Goal: Task Accomplishment & Management: Manage account settings

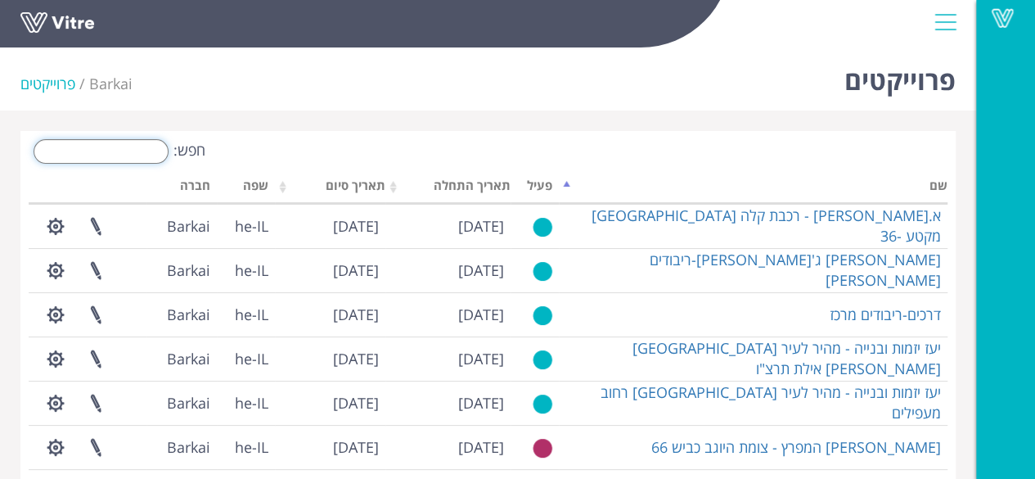
click at [110, 152] on input "חפש:" at bounding box center [101, 151] width 135 height 25
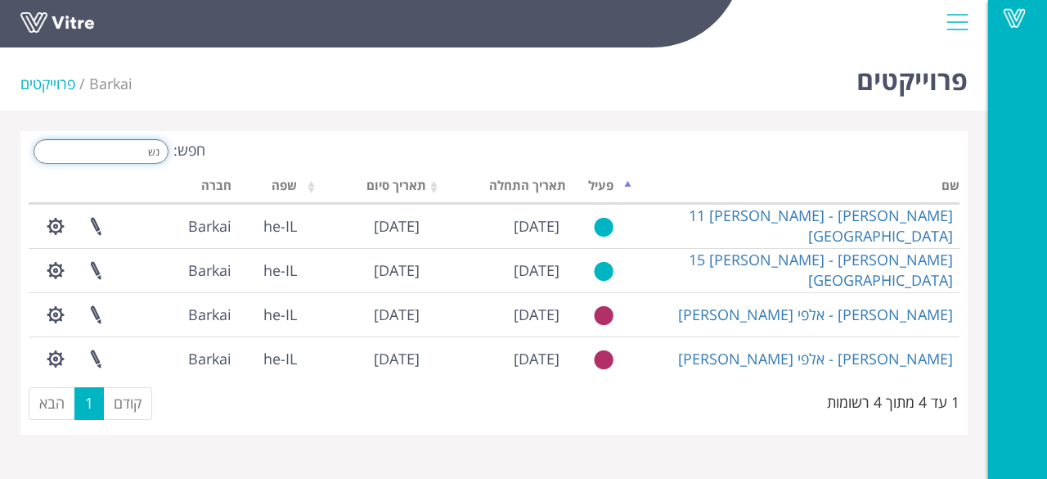
type input "נ"
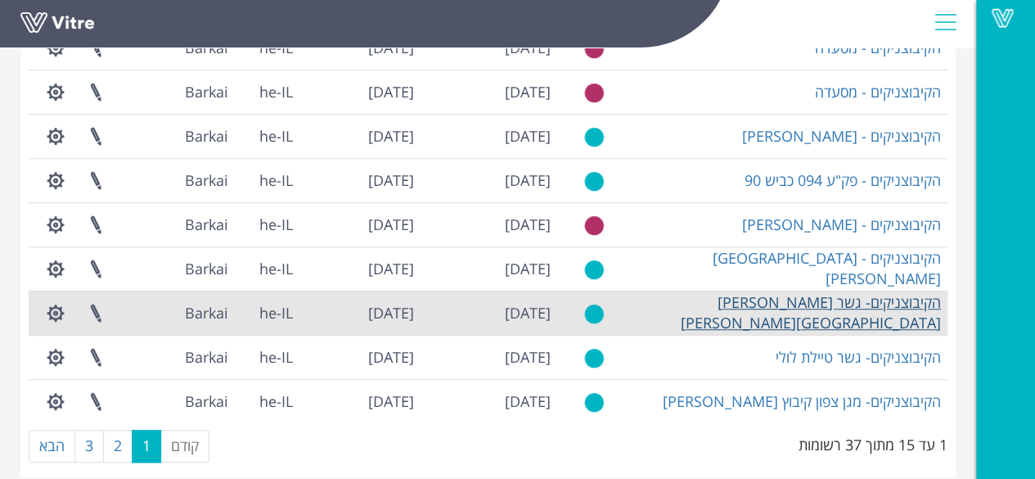
scroll to position [461, 0]
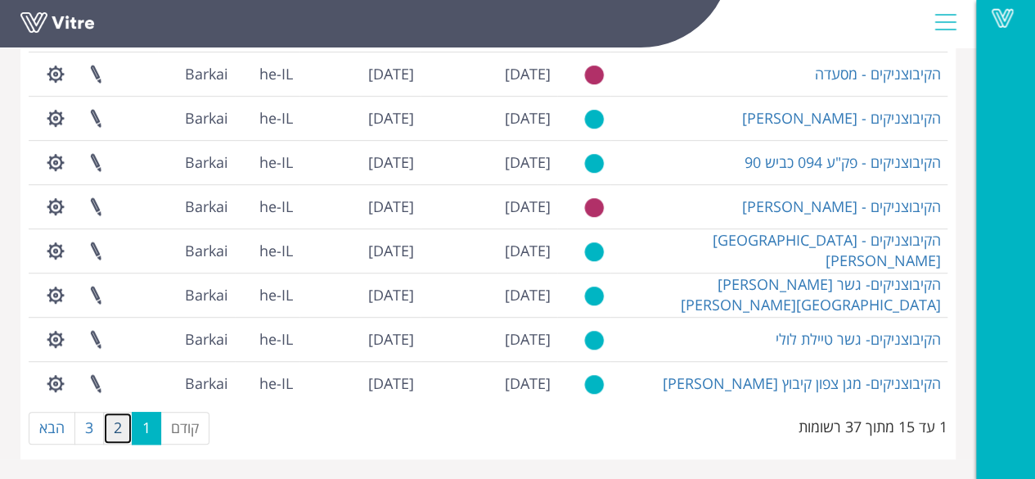
click at [121, 434] on link "2" at bounding box center [117, 427] width 29 height 33
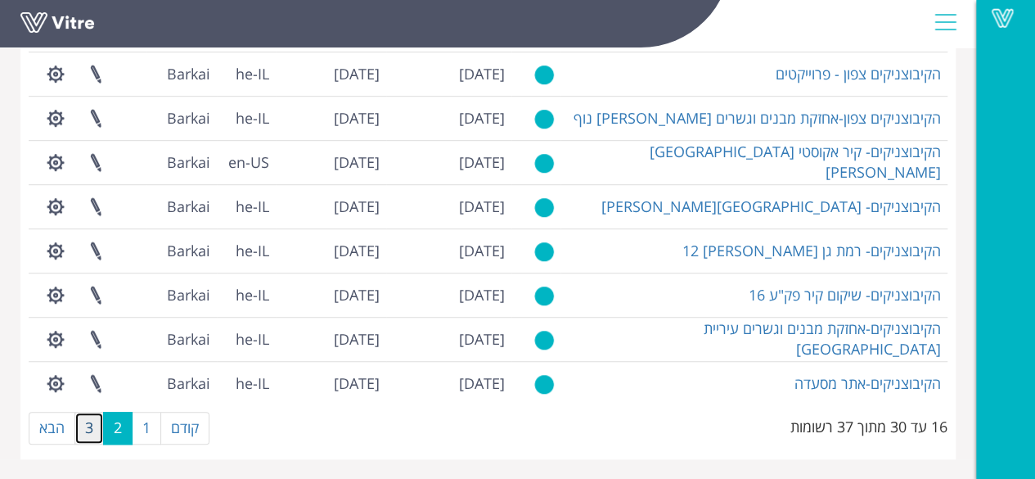
click at [92, 433] on link "3" at bounding box center [88, 427] width 29 height 33
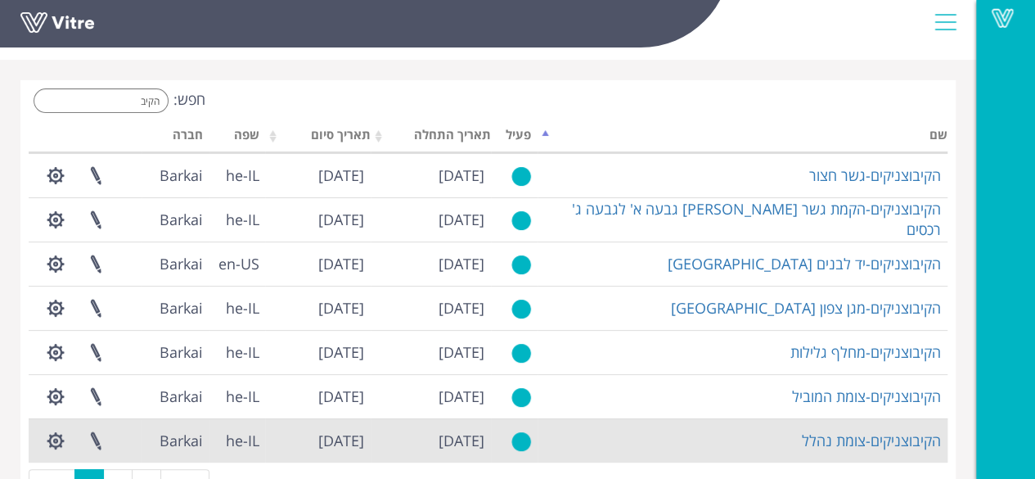
scroll to position [0, 0]
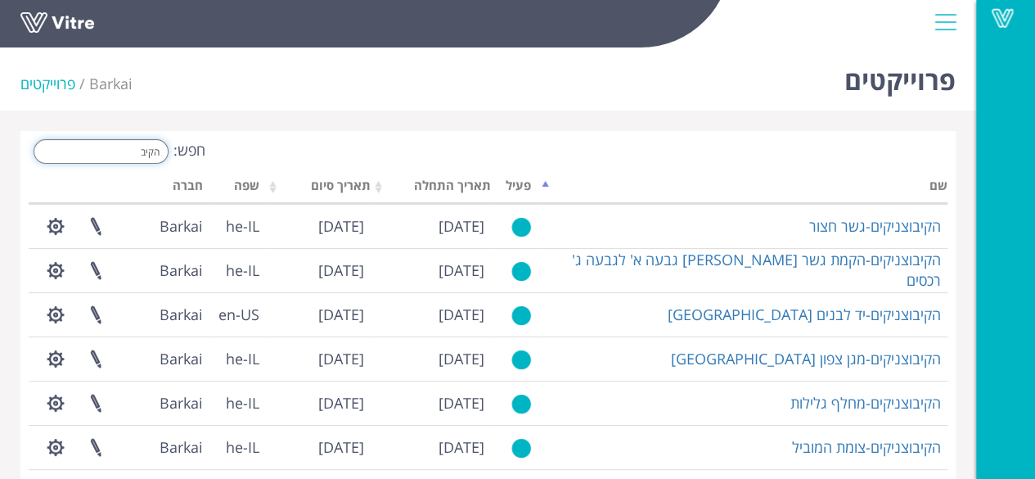
drag, startPoint x: 118, startPoint y: 151, endPoint x: 258, endPoint y: 144, distance: 140.8
click at [258, 144] on div "חפש: הקיב" at bounding box center [252, 153] width 447 height 29
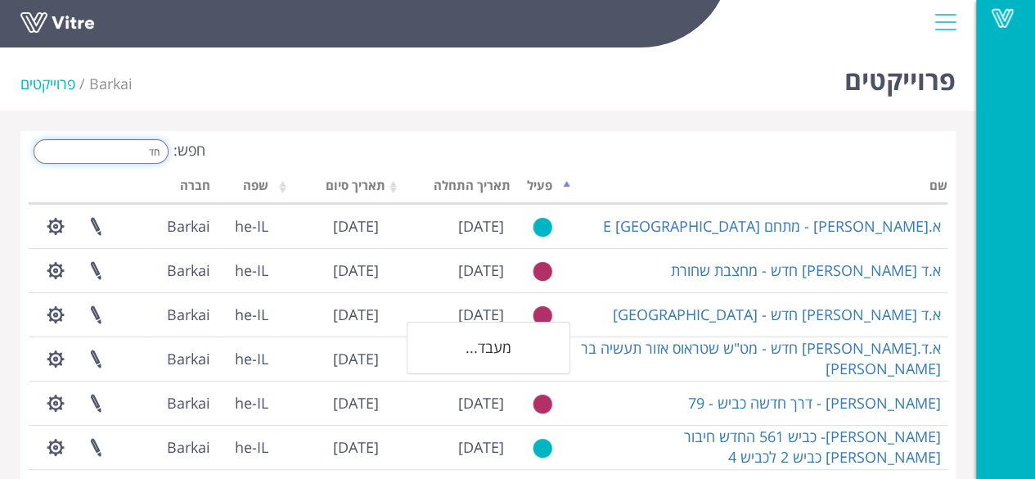
type input "ח"
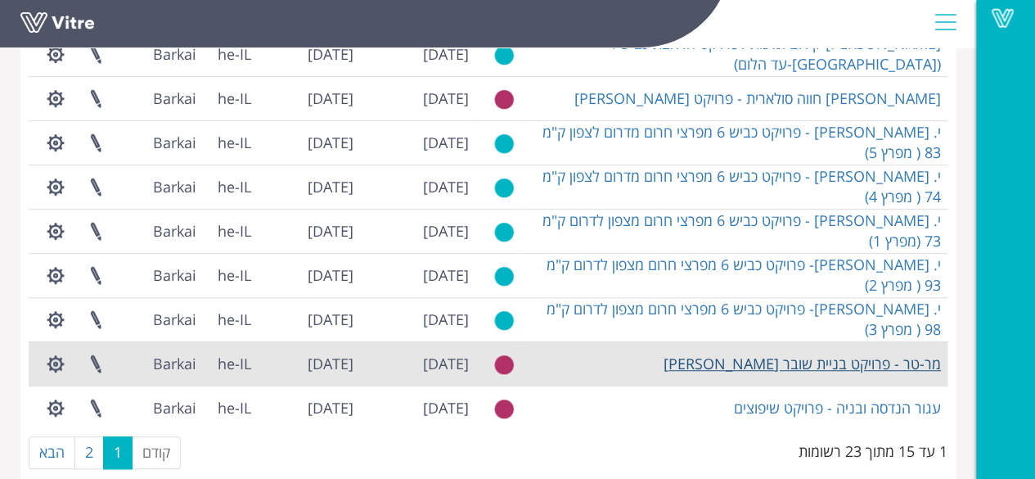
scroll to position [461, 0]
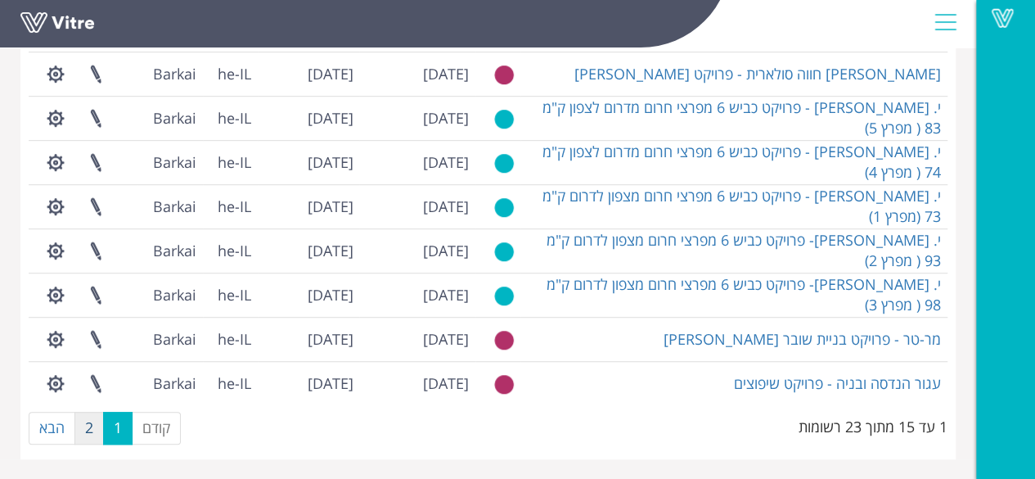
type input "פרויק"
click at [88, 422] on link "2" at bounding box center [88, 427] width 29 height 33
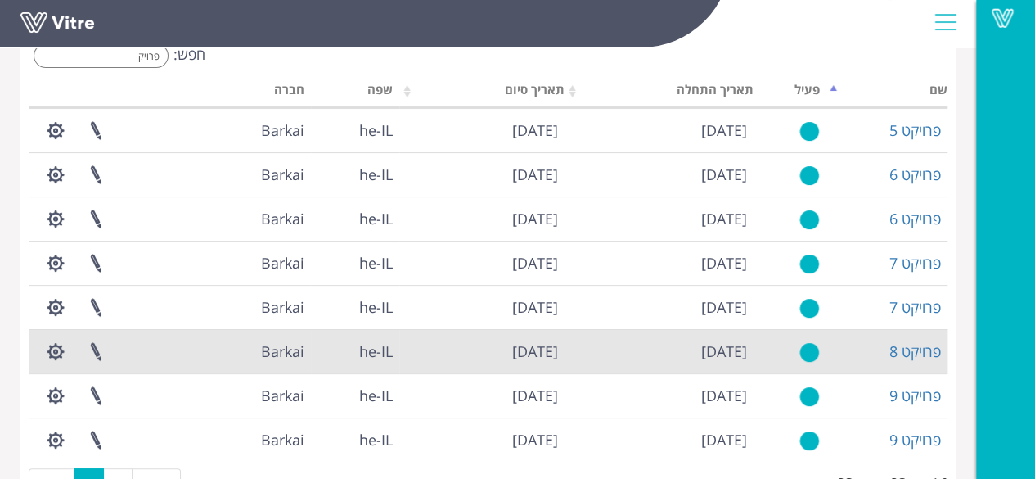
scroll to position [70, 0]
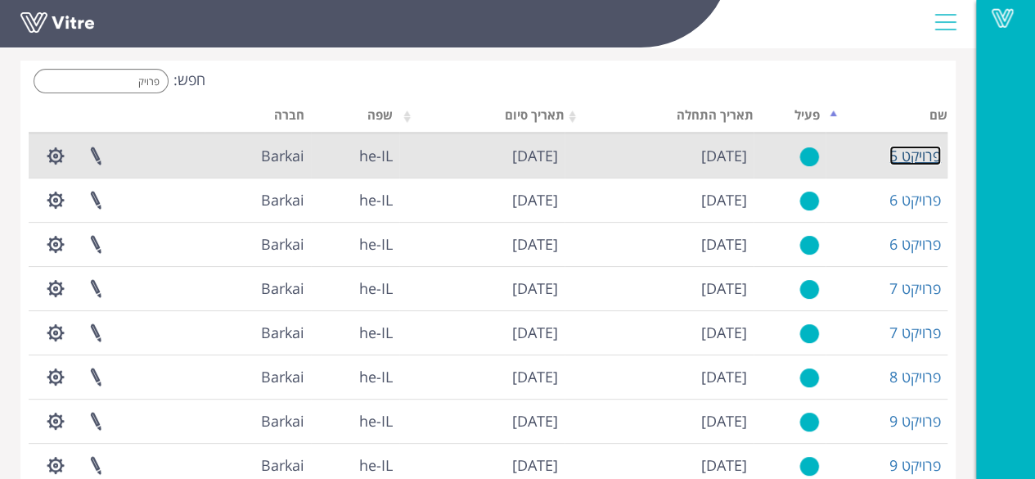
click at [915, 156] on link "פרויקט 5" at bounding box center [915, 156] width 52 height 20
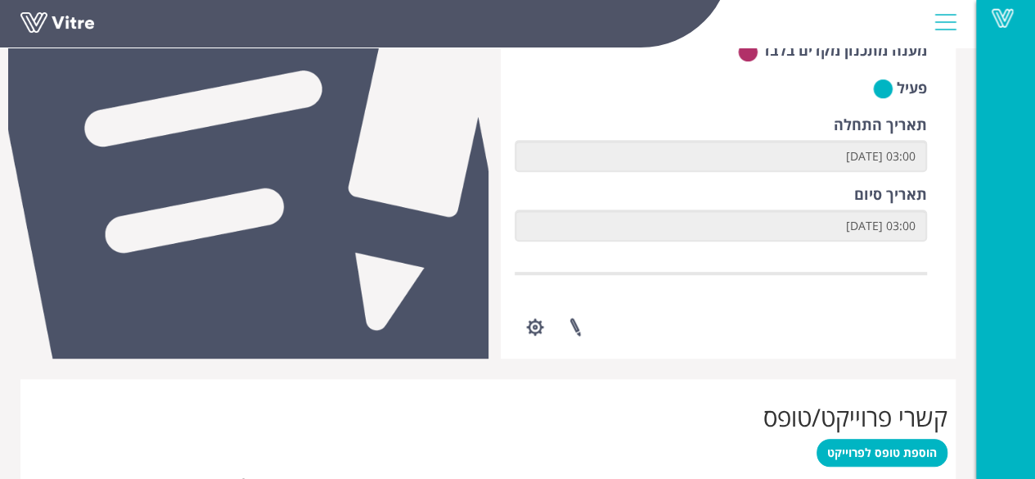
scroll to position [327, 0]
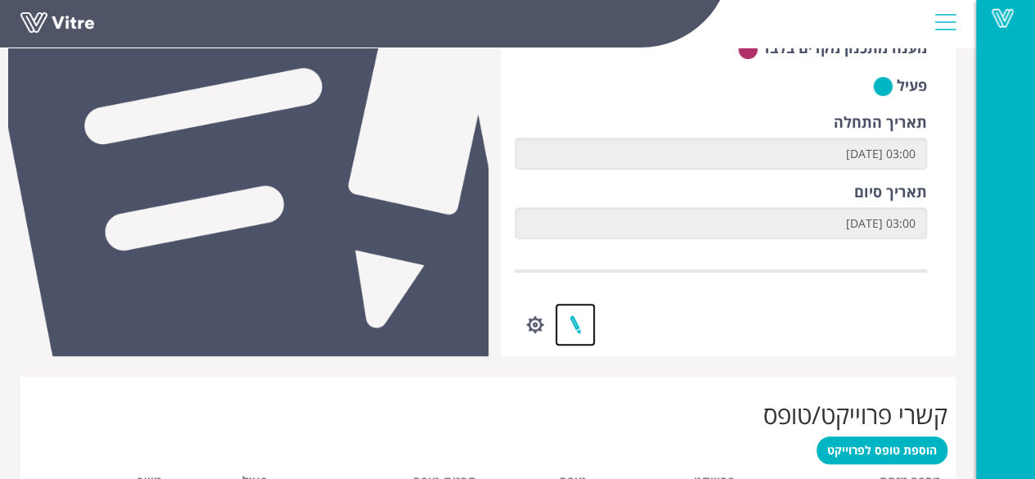
click at [576, 326] on link at bounding box center [575, 324] width 41 height 43
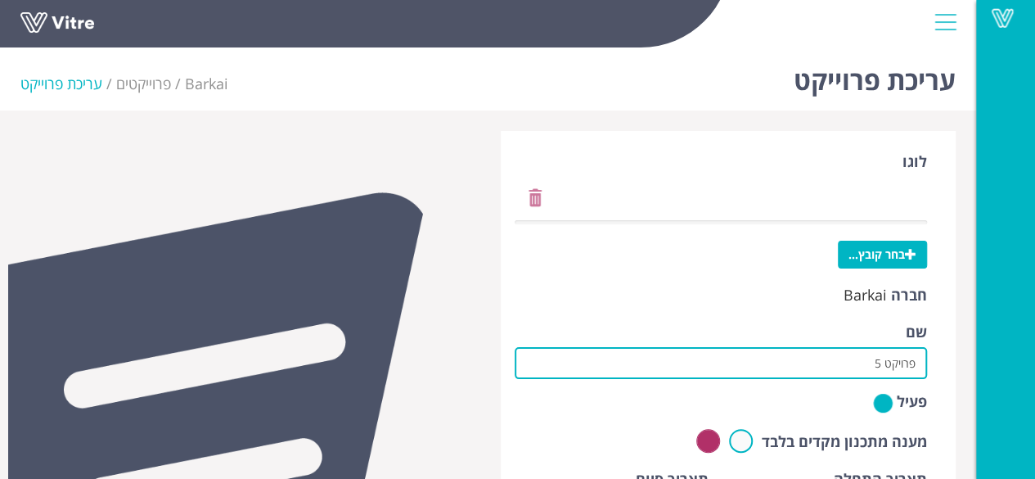
drag, startPoint x: 815, startPoint y: 366, endPoint x: 1027, endPoint y: 361, distance: 212.7
click at [1027, 361] on div "Vitre עריכת פרוייקט Barkai פרוייקטים עריכת פרוייקט לוגו בחר קובץ... חברה Barkai…" at bounding box center [517, 383] width 1035 height 685
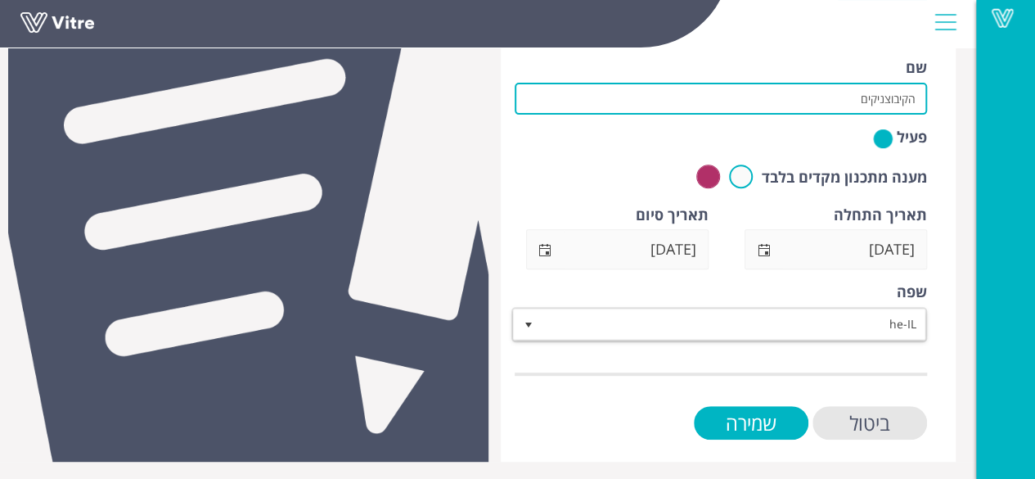
scroll to position [265, 0]
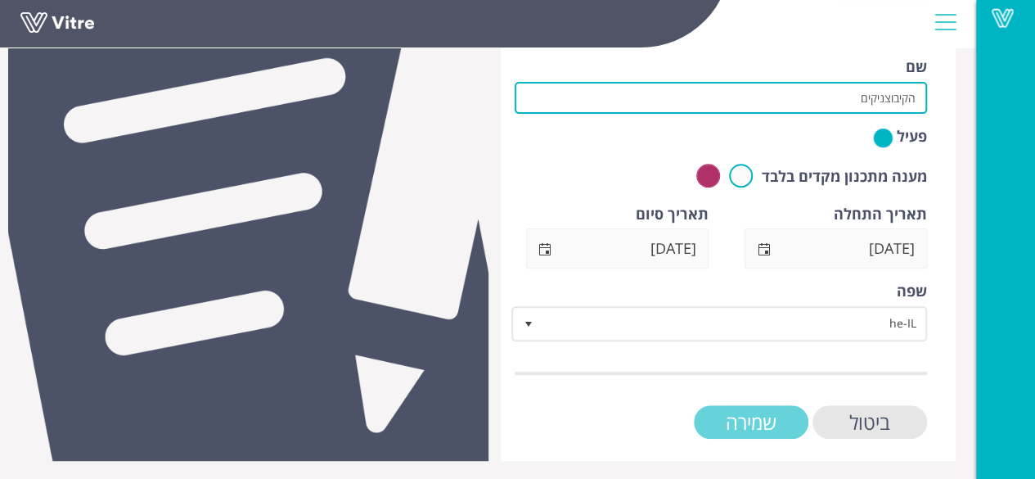
type input "הקיבוצניקים"
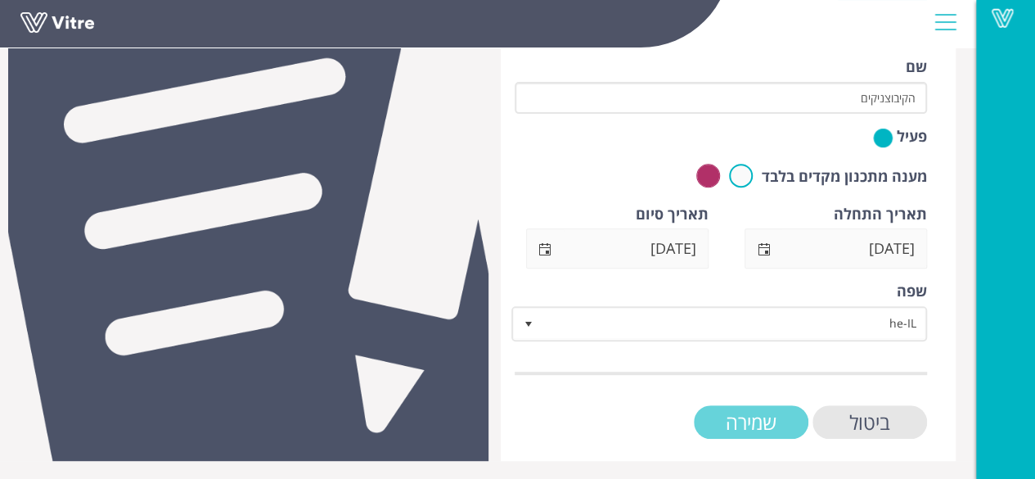
click at [729, 420] on input "שמירה" at bounding box center [751, 422] width 115 height 34
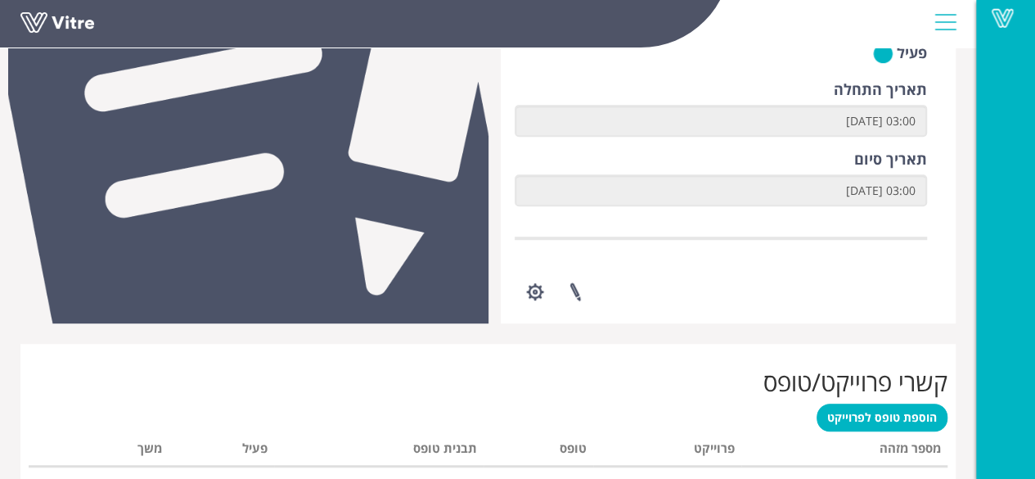
scroll to position [491, 0]
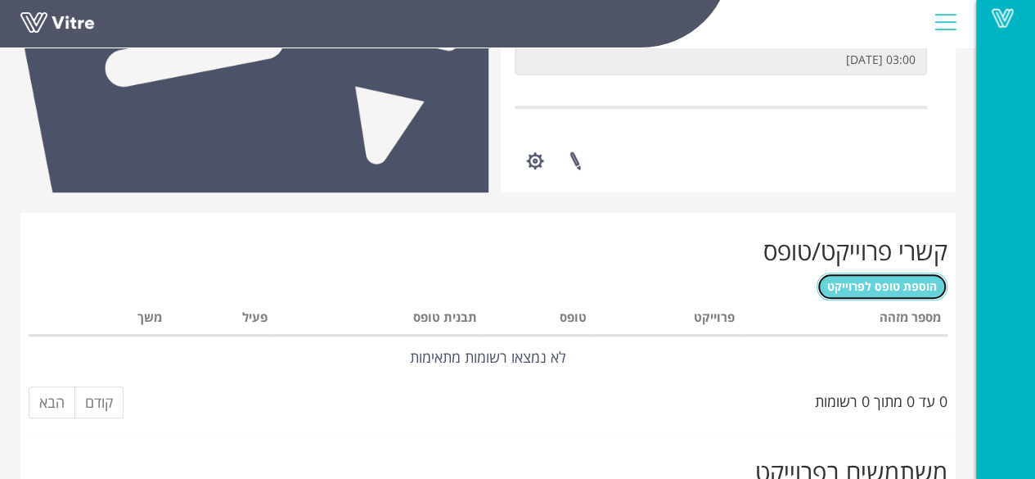
click at [888, 291] on span "הוספת טופס לפרוייקט" at bounding box center [882, 286] width 110 height 16
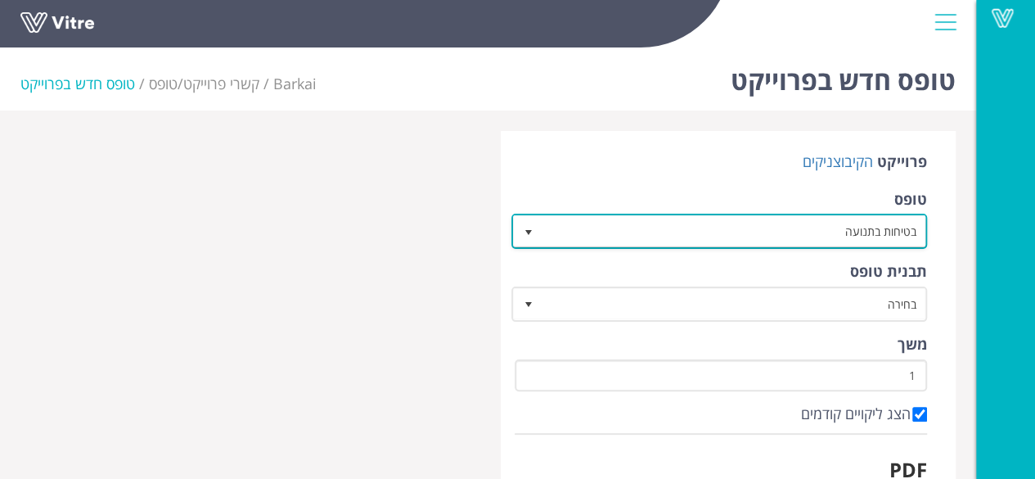
click at [526, 236] on span "select" at bounding box center [527, 232] width 13 height 13
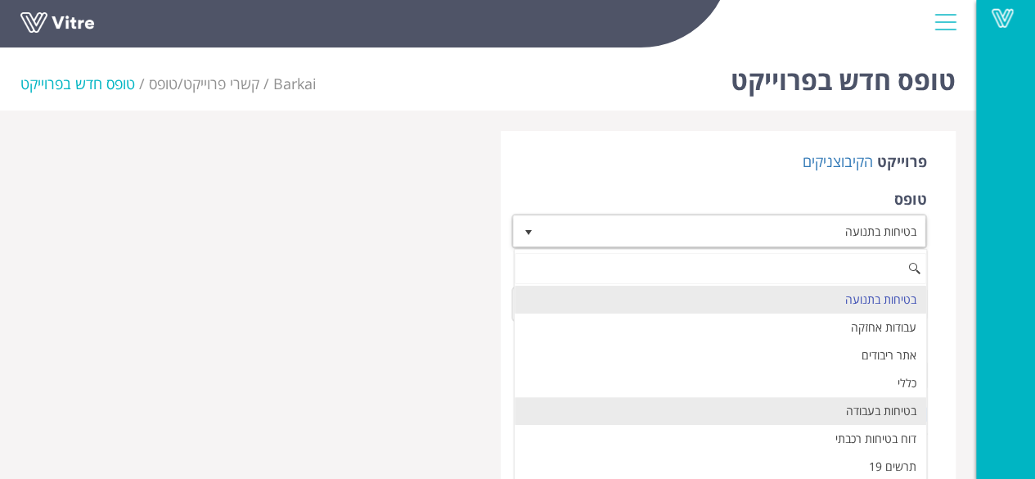
click at [663, 411] on li "בטיחות בעבודה" at bounding box center [720, 411] width 411 height 28
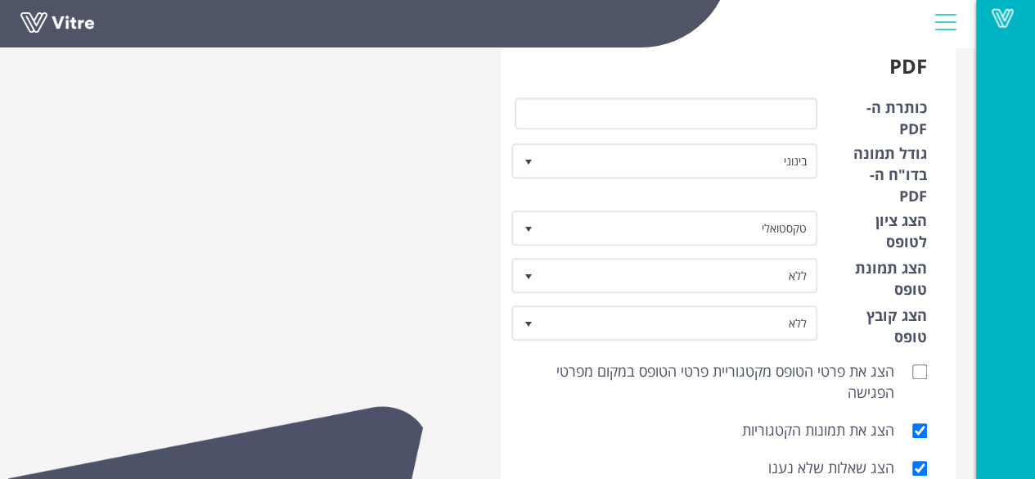
scroll to position [409, 0]
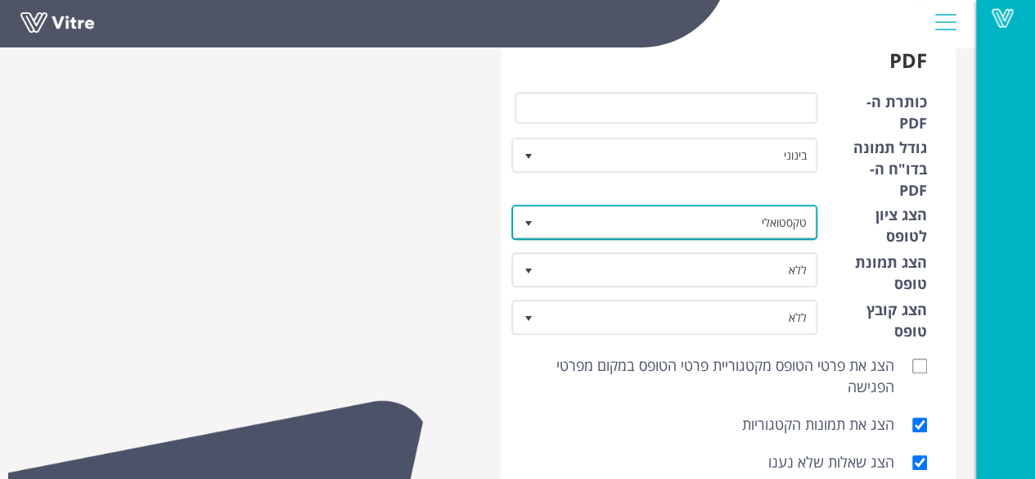
click at [528, 217] on span "select" at bounding box center [527, 223] width 13 height 13
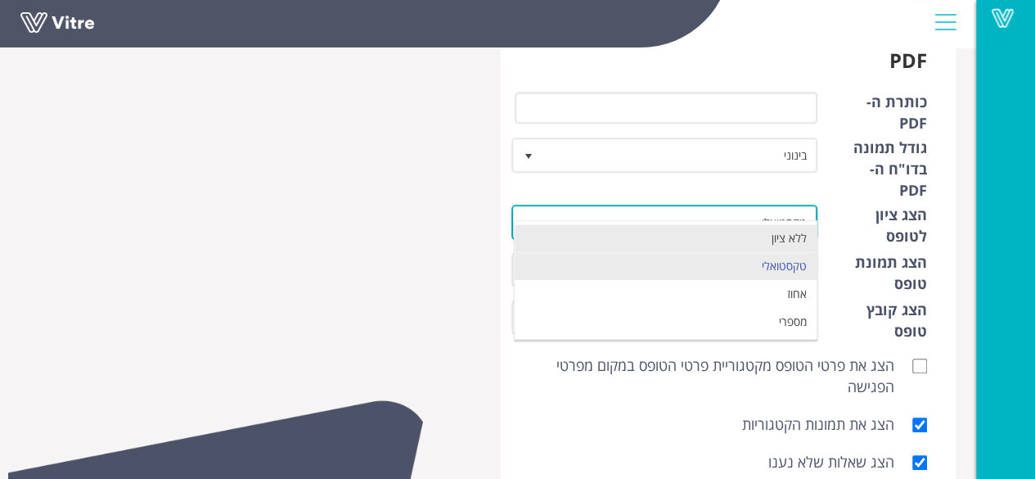
click at [699, 240] on li "ללא ציון" at bounding box center [666, 238] width 302 height 28
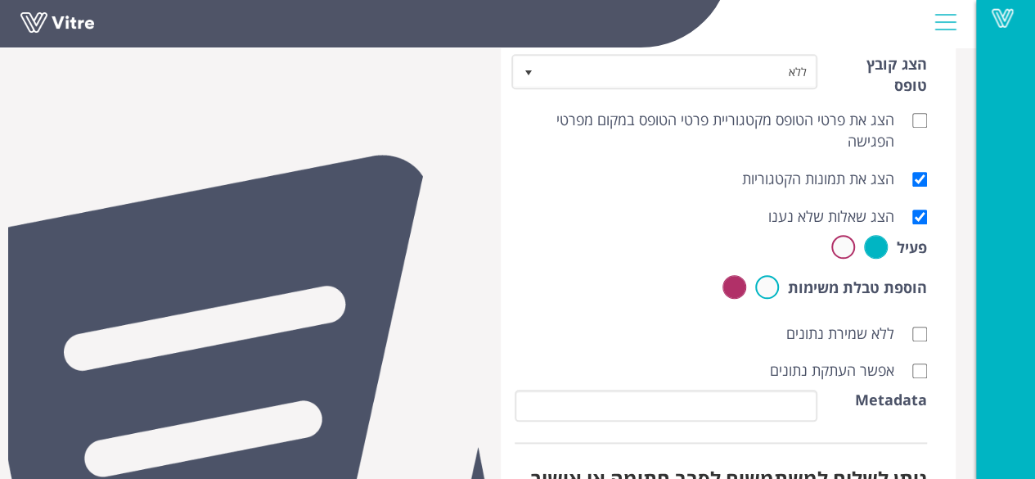
scroll to position [818, 0]
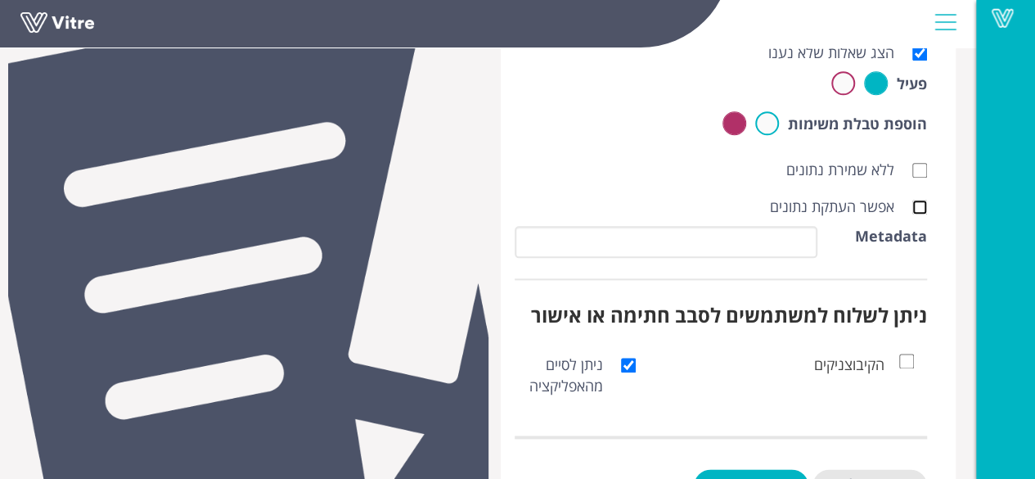
click at [923, 200] on input "אפשר העתקת נתונים" at bounding box center [919, 207] width 15 height 15
checkbox input "true"
click at [781, 469] on input "שמירה" at bounding box center [751, 486] width 115 height 34
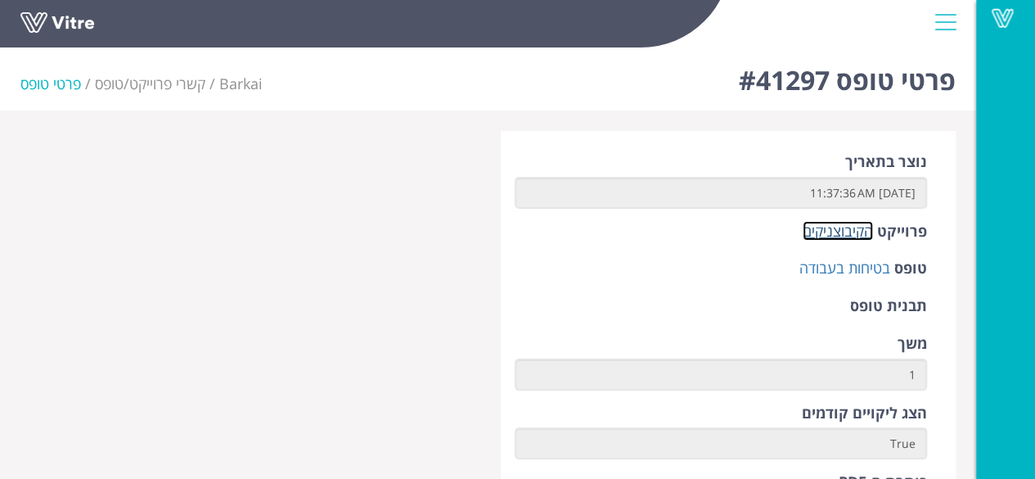
click at [852, 236] on link "הקיבוצניקים" at bounding box center [837, 231] width 70 height 20
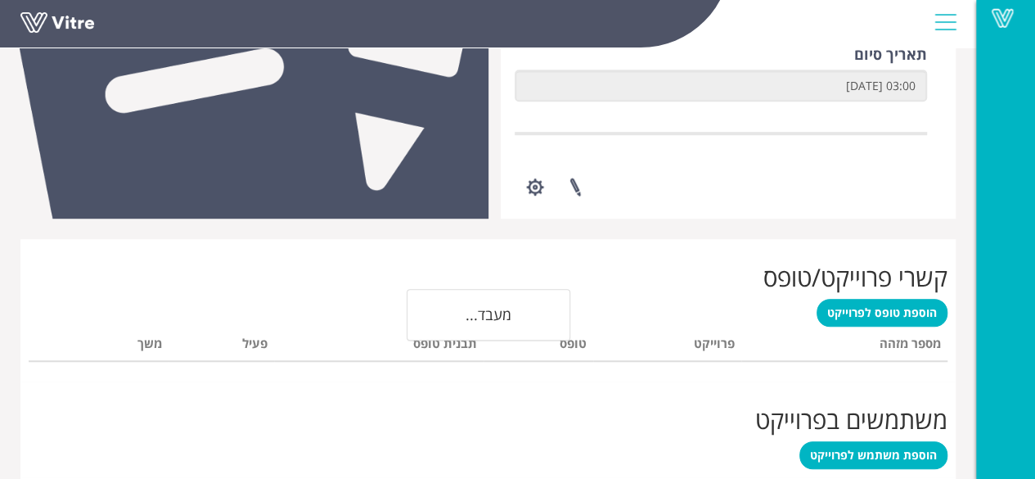
scroll to position [491, 0]
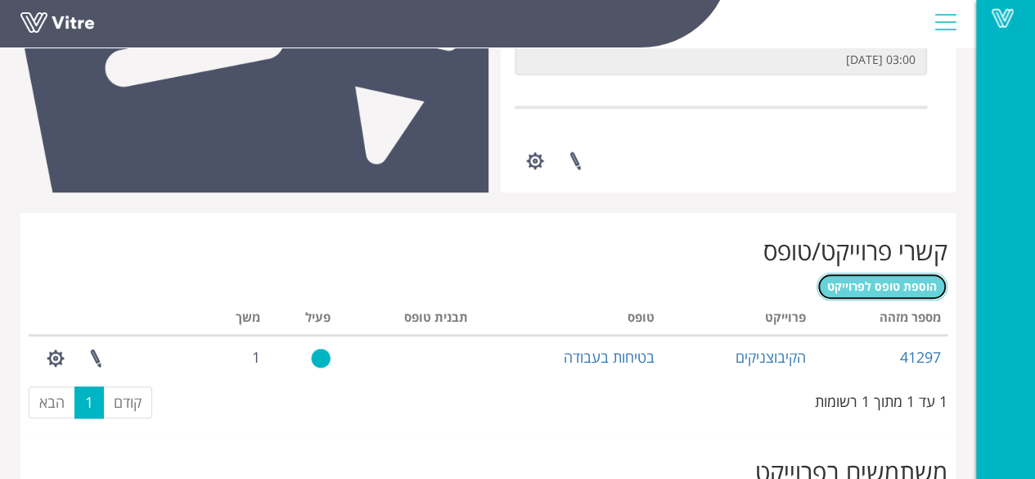
click at [878, 278] on span "הוספת טופס לפרוייקט" at bounding box center [882, 286] width 110 height 16
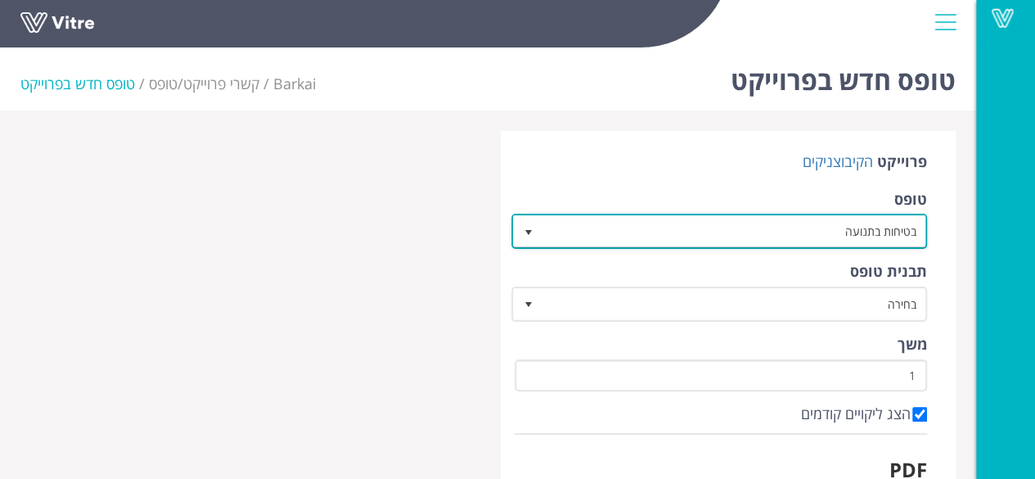
click at [533, 233] on span "select" at bounding box center [527, 232] width 13 height 13
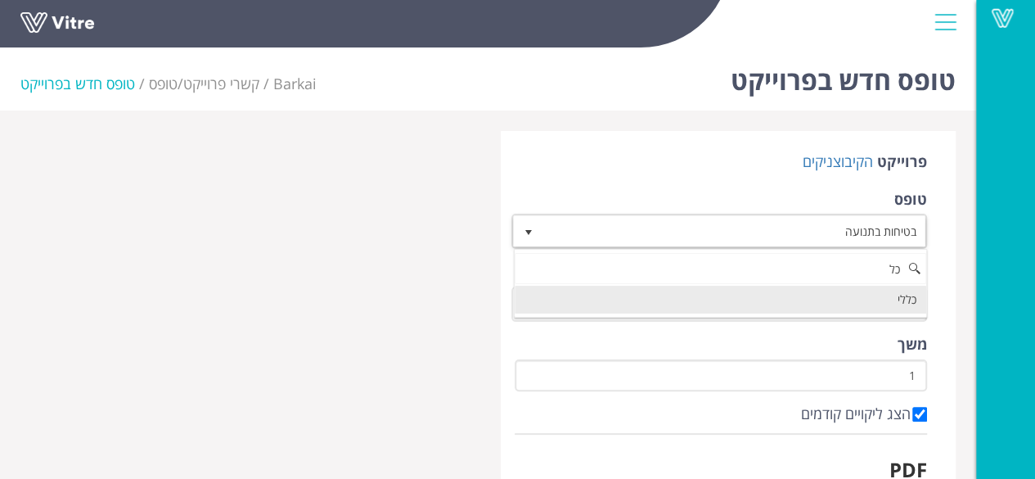
click at [571, 308] on li "כללי" at bounding box center [720, 299] width 411 height 28
type input "כל"
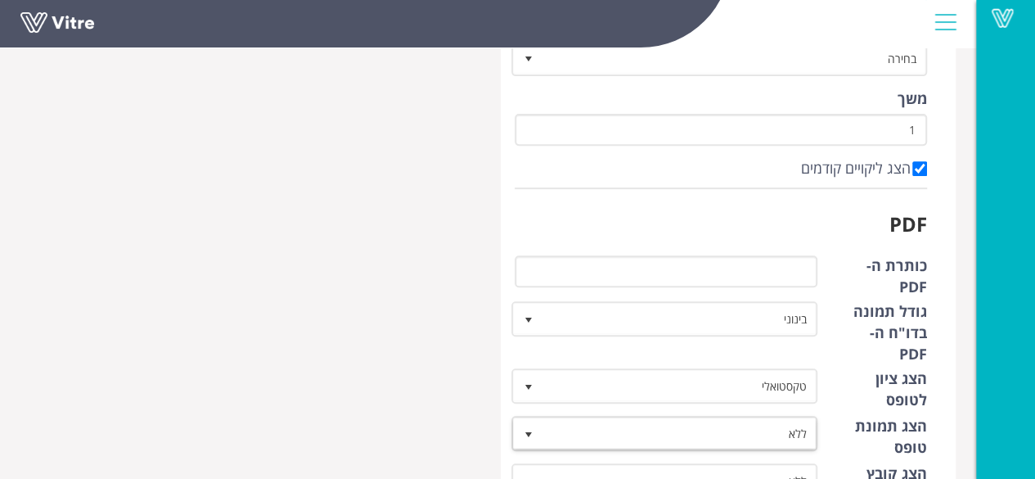
scroll to position [409, 0]
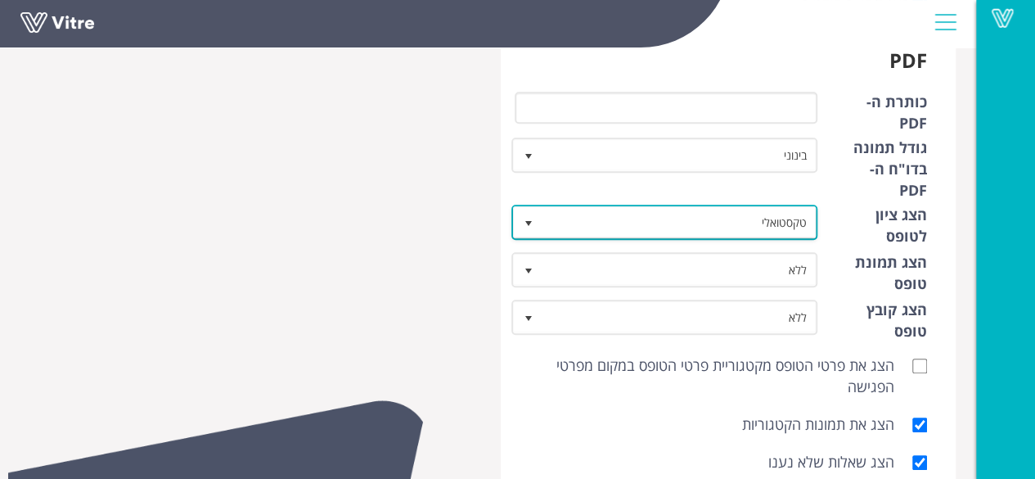
click at [528, 217] on span "select" at bounding box center [527, 223] width 13 height 13
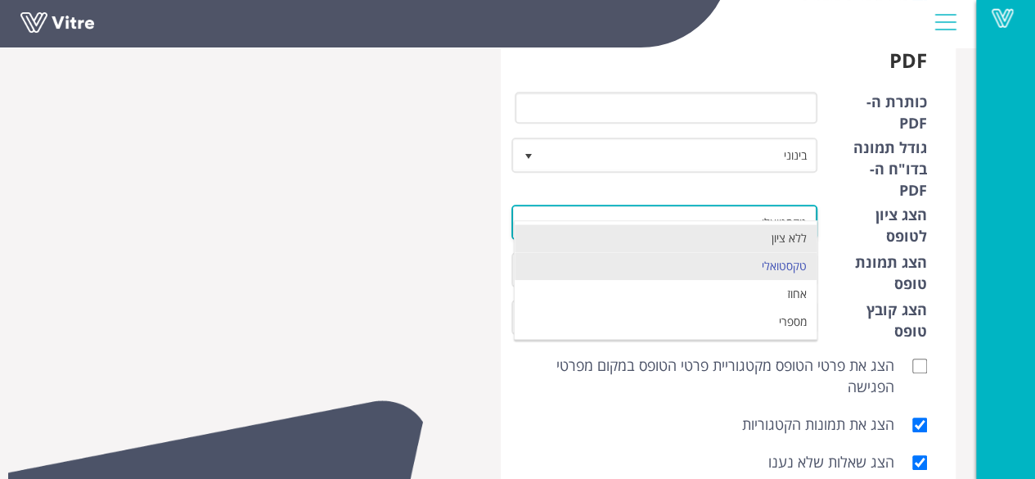
click at [564, 235] on li "ללא ציון" at bounding box center [666, 238] width 302 height 28
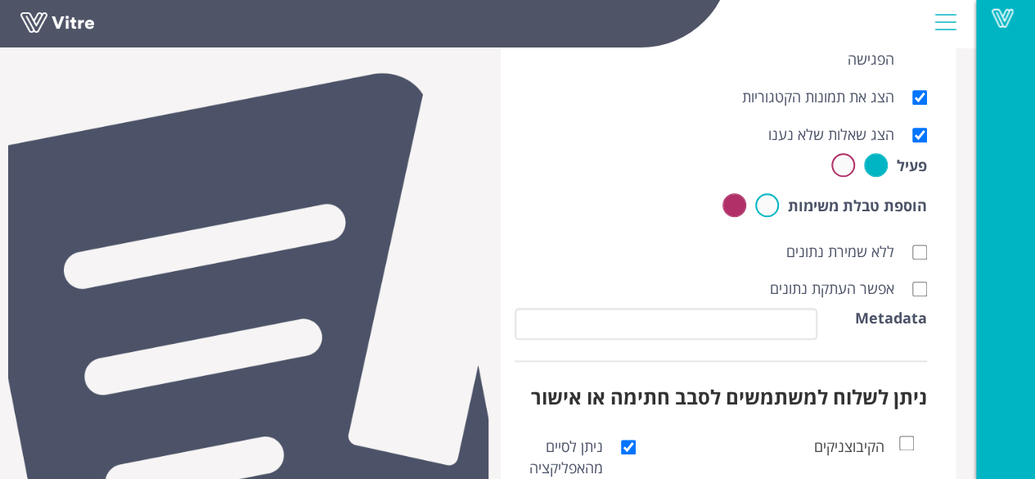
scroll to position [818, 0]
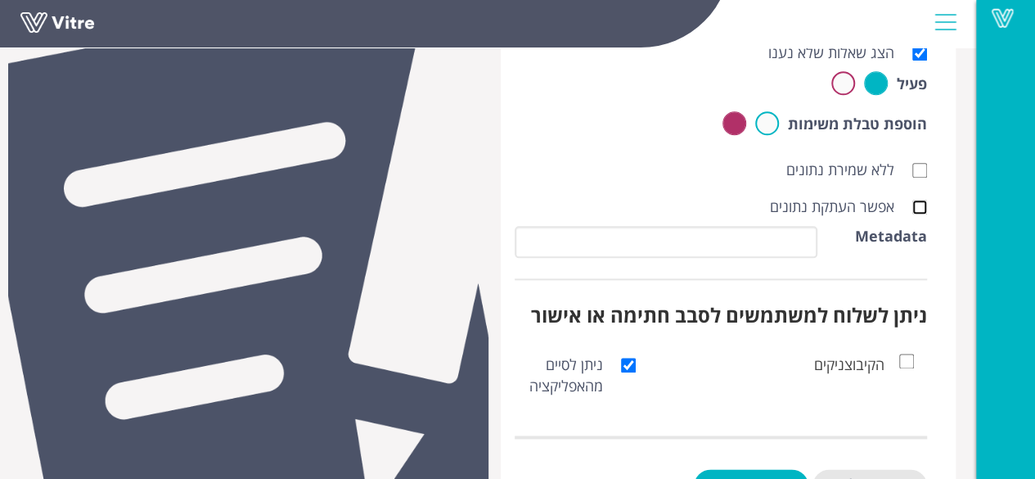
click at [918, 200] on input "אפשר העתקת נתונים" at bounding box center [919, 207] width 15 height 15
checkbox input "true"
click at [778, 469] on input "שמירה" at bounding box center [751, 486] width 115 height 34
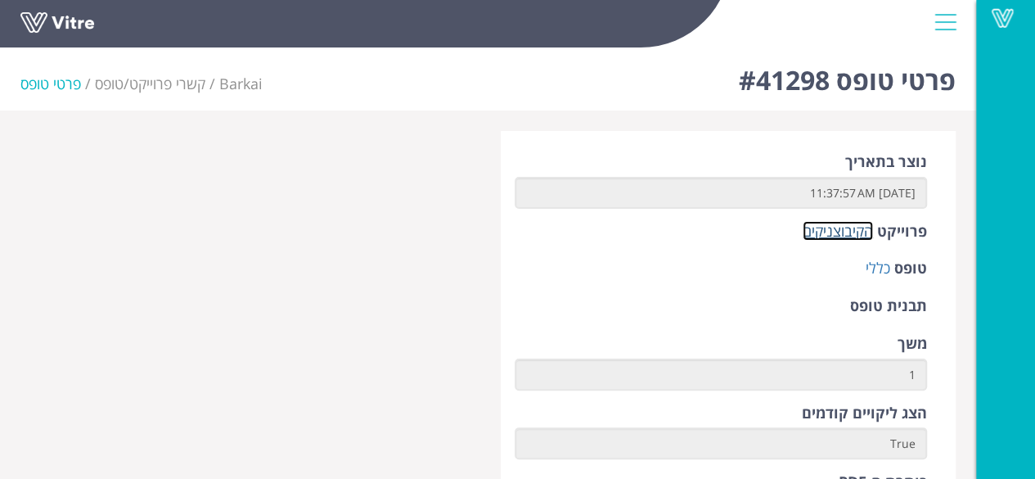
click at [840, 234] on link "הקיבוצניקים" at bounding box center [837, 231] width 70 height 20
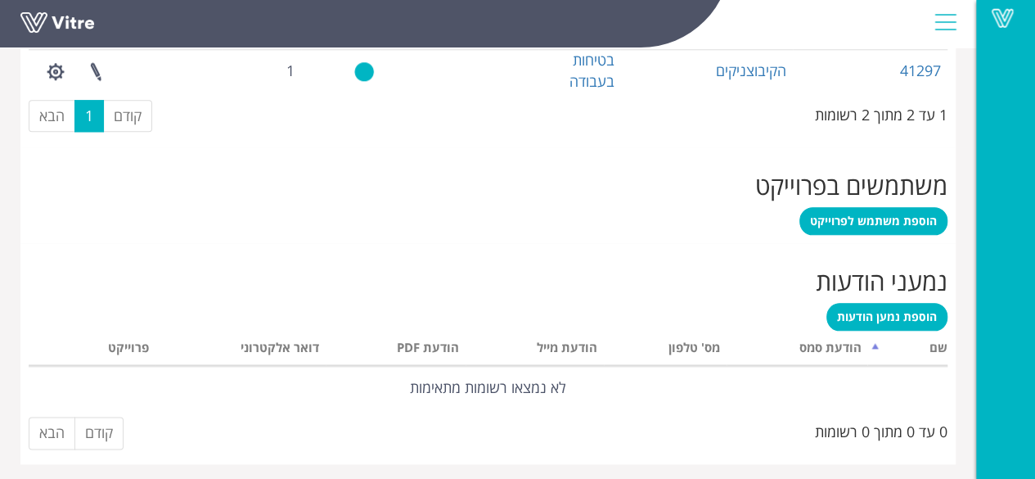
scroll to position [823, 0]
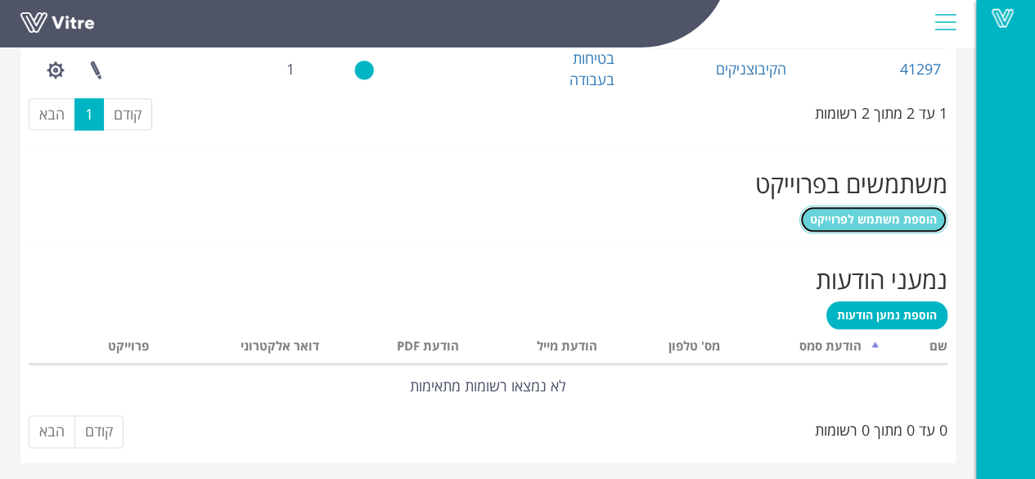
click at [872, 222] on span "הוספת משתמש לפרוייקט" at bounding box center [873, 219] width 127 height 16
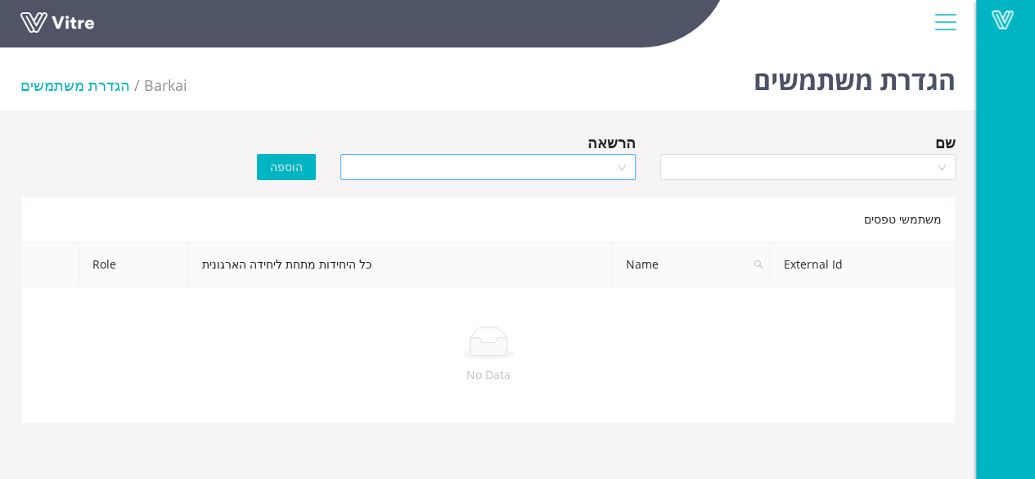
click at [622, 164] on div at bounding box center [487, 167] width 295 height 26
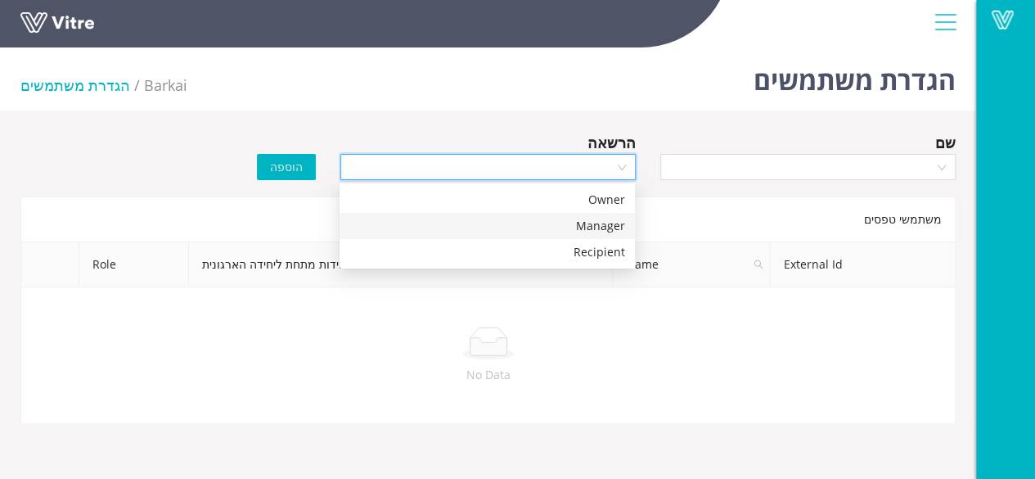
click at [607, 218] on div "Manager" at bounding box center [487, 226] width 276 height 18
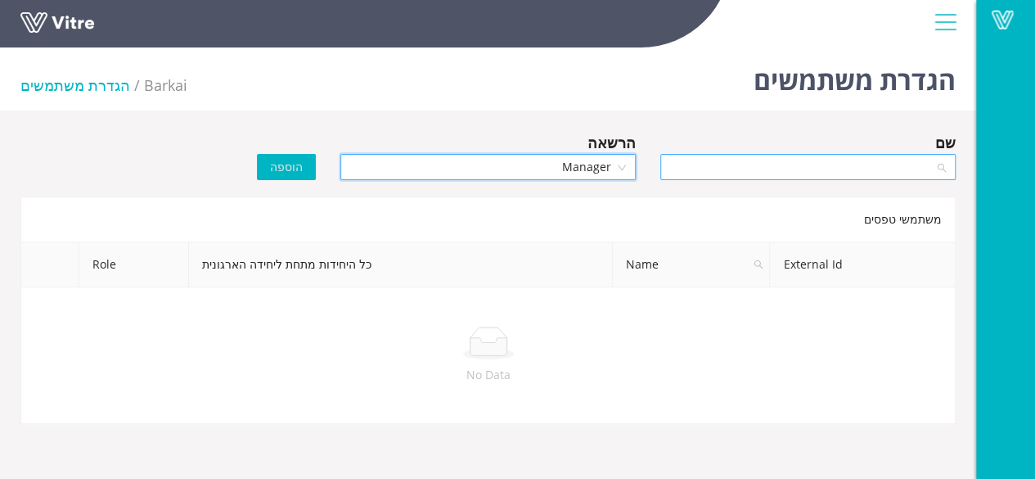
click at [940, 170] on div at bounding box center [807, 167] width 295 height 26
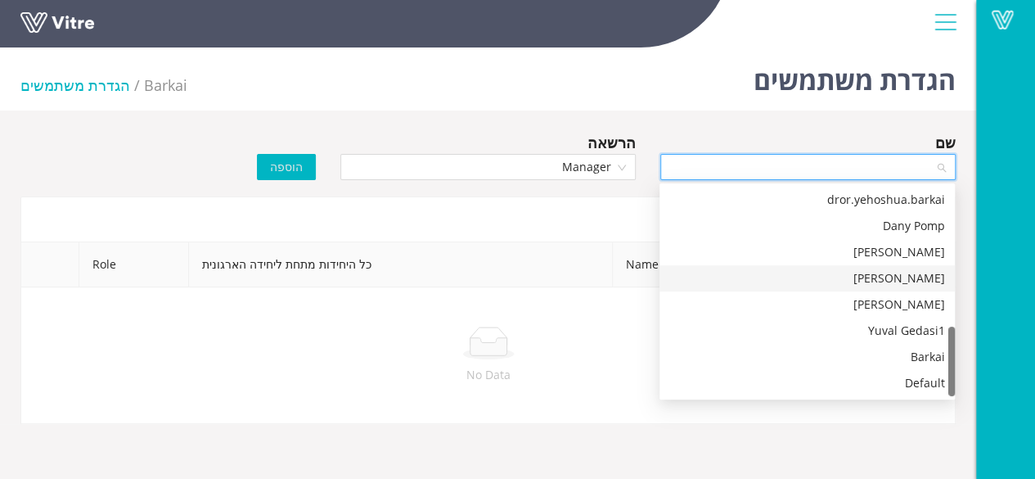
scroll to position [41, 0]
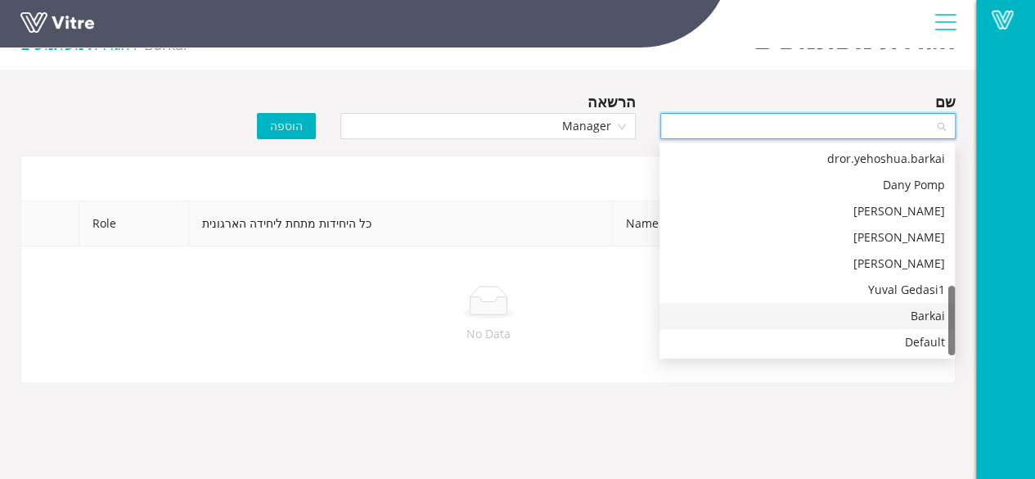
click at [921, 314] on div "Barkai" at bounding box center [807, 316] width 276 height 18
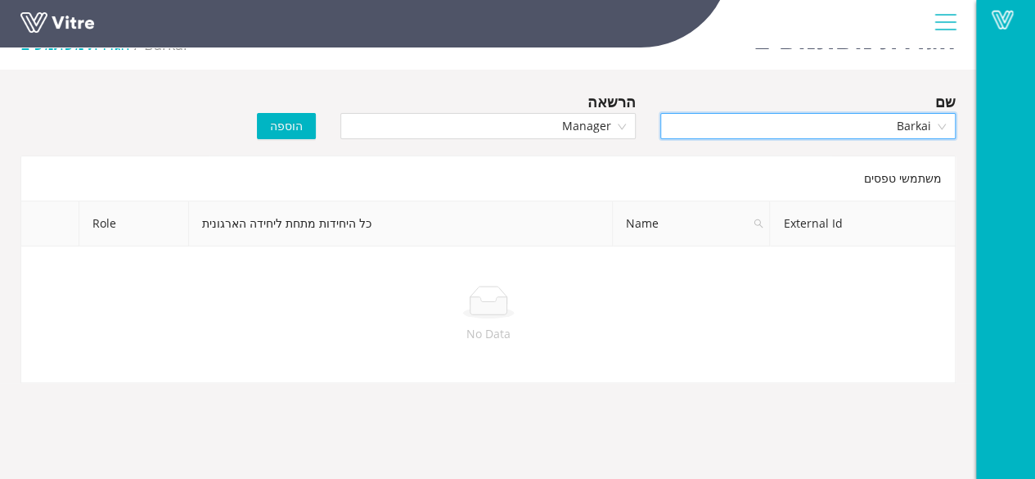
click at [295, 133] on span "הוספה" at bounding box center [286, 126] width 33 height 18
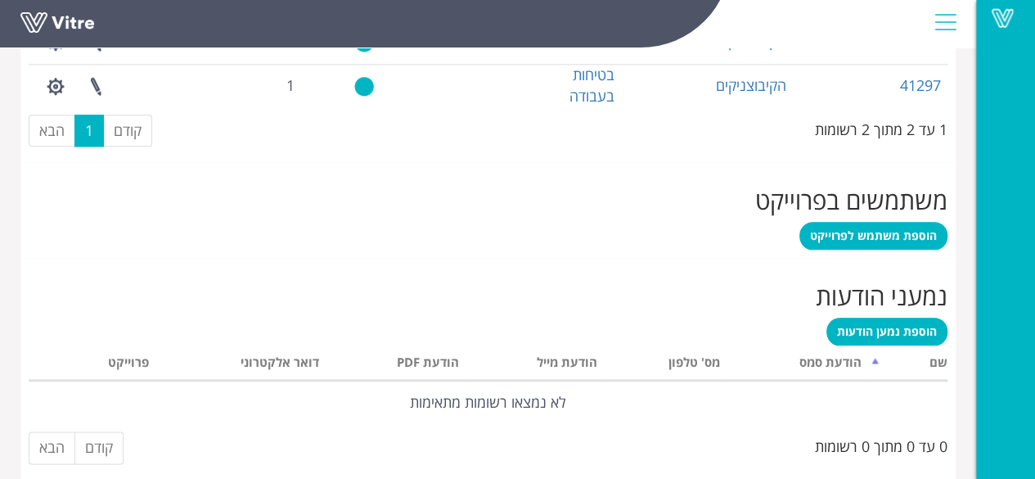
scroll to position [823, 0]
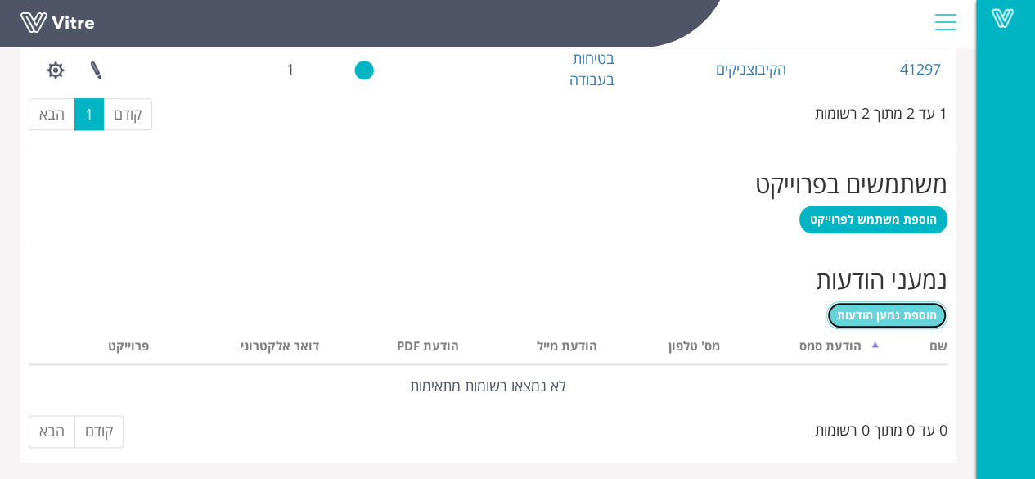
click at [893, 312] on span "הוספת נמען הודעות" at bounding box center [887, 315] width 100 height 16
click at [867, 318] on span "הוספת נמען הודעות" at bounding box center [887, 315] width 100 height 16
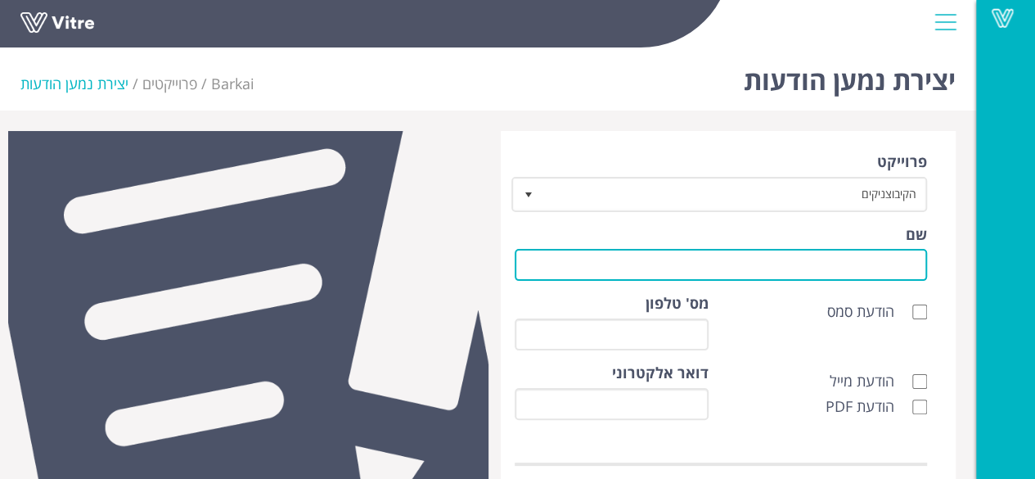
click at [873, 272] on input "שם" at bounding box center [721, 265] width 413 height 32
type input "לקוח"
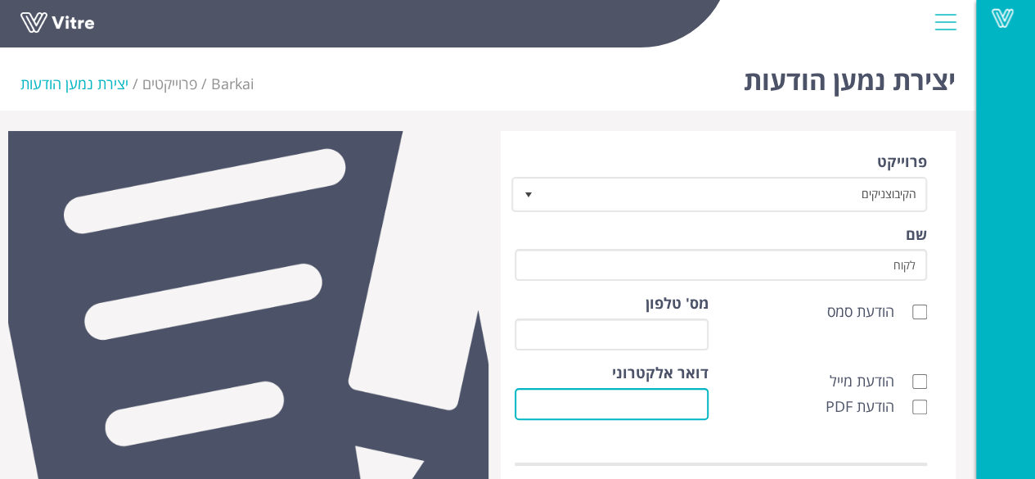
click at [700, 394] on input "דואר אלקטרוני" at bounding box center [612, 404] width 194 height 32
type input "r"
type input "o"
paste input "[EMAIL_ADDRESS][DOMAIN_NAME]"
type input "[EMAIL_ADDRESS][DOMAIN_NAME]"
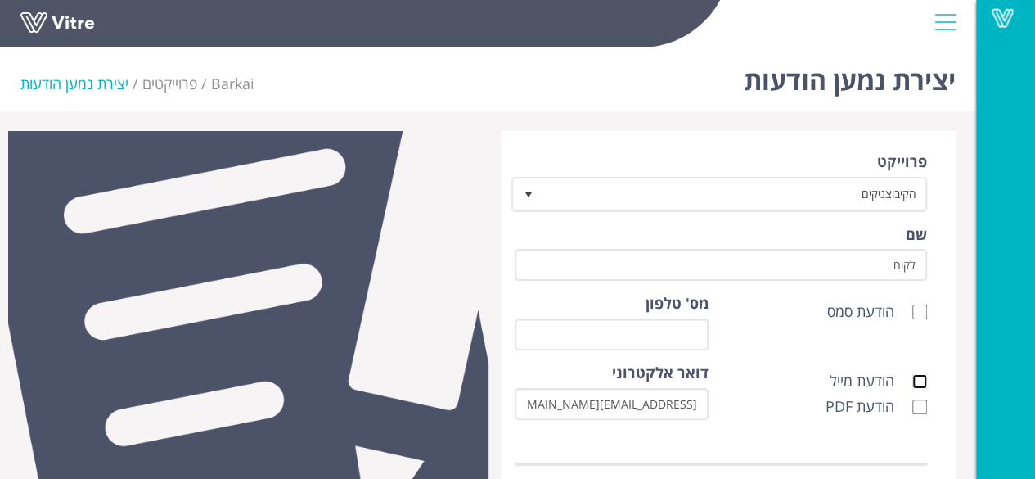
click at [914, 382] on input "הודעת מייל" at bounding box center [919, 381] width 15 height 15
checkbox input "true"
click at [916, 403] on input "הודעת PDF" at bounding box center [919, 406] width 15 height 15
checkbox input "true"
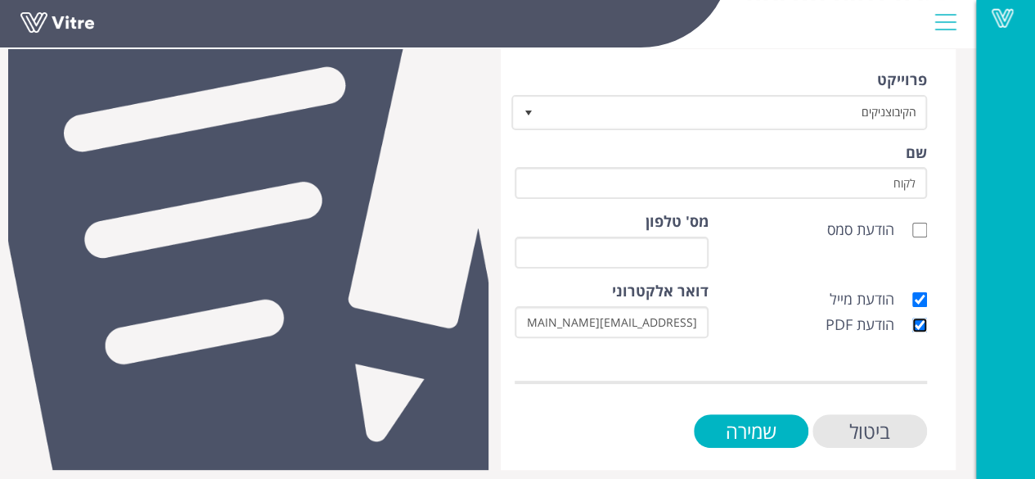
scroll to position [92, 0]
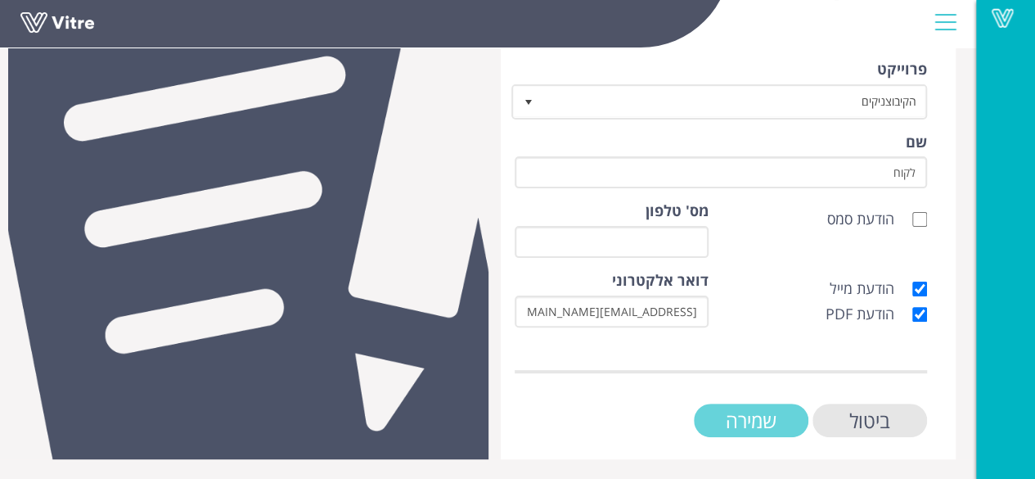
click at [766, 411] on input "שמירה" at bounding box center [751, 420] width 115 height 34
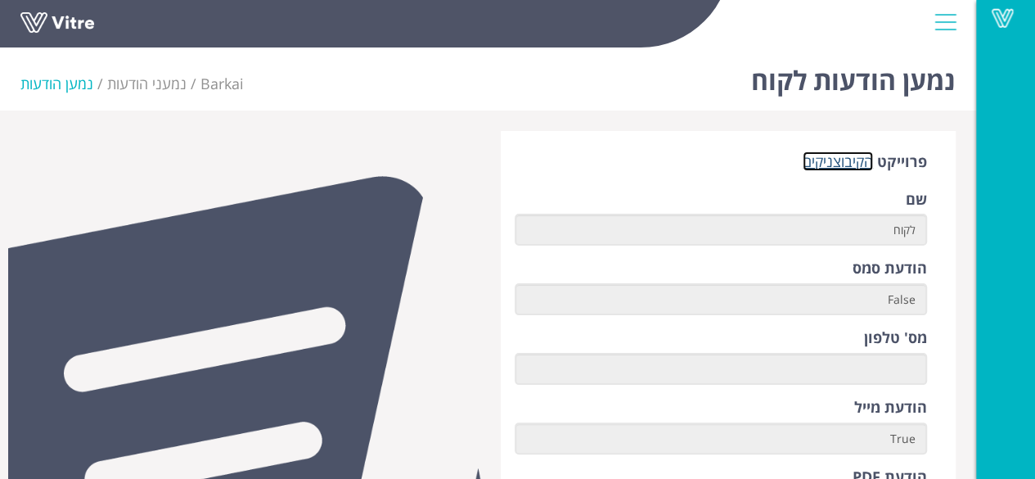
click at [834, 161] on link "הקיבוצניקים" at bounding box center [837, 161] width 70 height 20
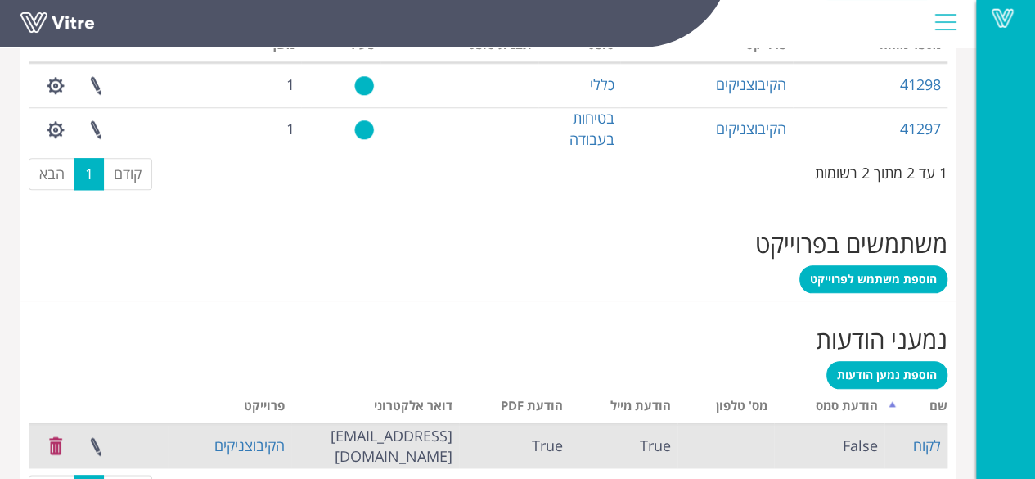
scroll to position [823, 0]
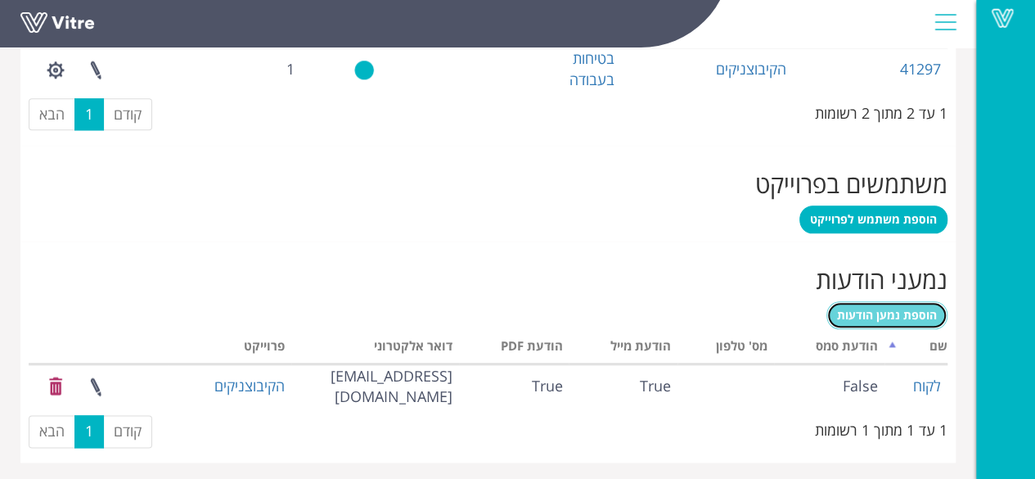
click at [911, 309] on span "הוספת נמען הודעות" at bounding box center [887, 315] width 100 height 16
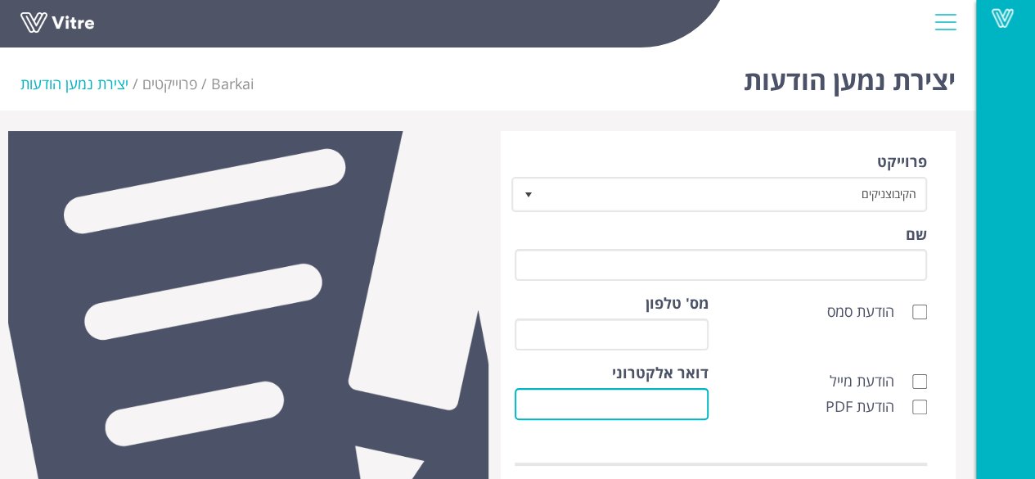
click at [697, 398] on input "דואר אלקטרוני" at bounding box center [612, 404] width 194 height 32
paste input "[EMAIL_ADDRESS][DOMAIN_NAME]"
click at [640, 403] on input "[EMAIL_ADDRESS][DOMAIN_NAME]" at bounding box center [612, 404] width 194 height 32
type input "Eng@hkt.co.il"
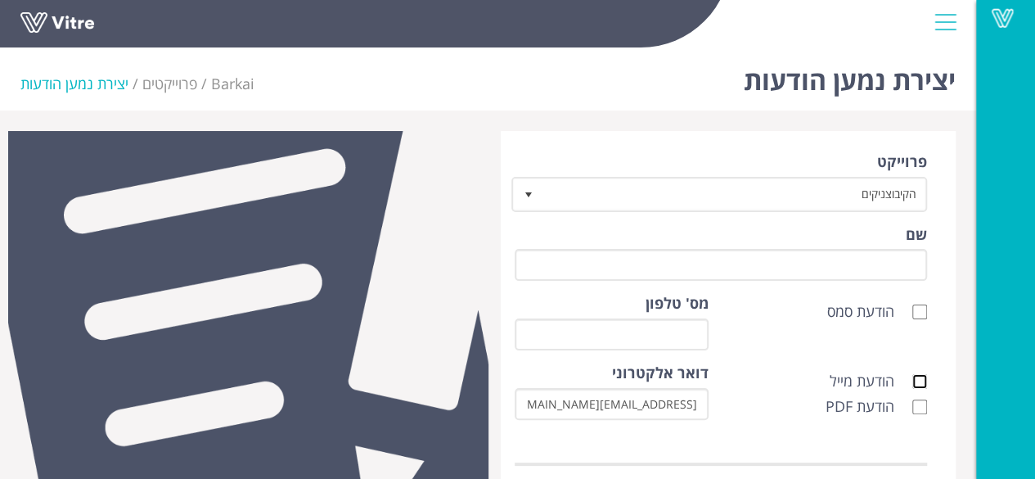
drag, startPoint x: 915, startPoint y: 380, endPoint x: 915, endPoint y: 392, distance: 11.5
click at [917, 380] on input "הודעת מייל" at bounding box center [919, 381] width 15 height 15
checkbox input "true"
click at [923, 405] on input "הודעת PDF" at bounding box center [919, 406] width 15 height 15
checkbox input "true"
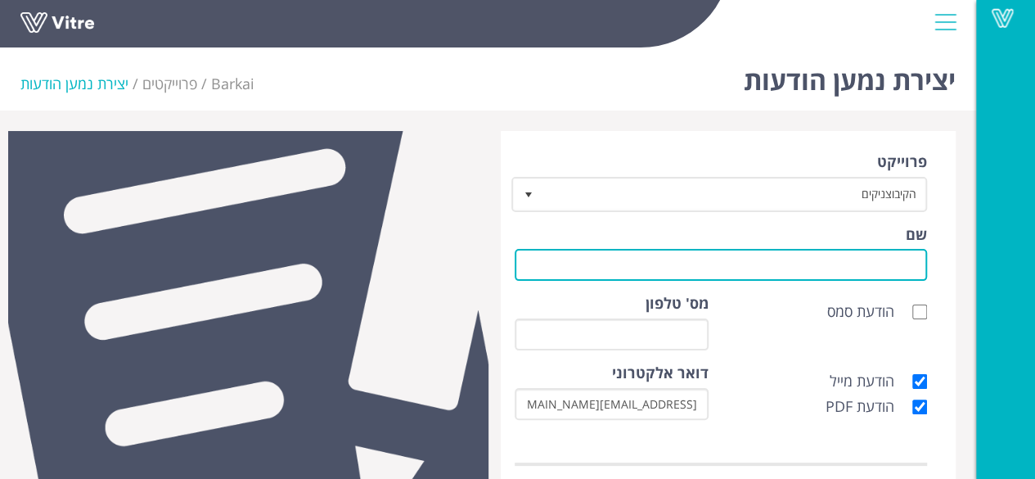
click at [910, 263] on input "שם" at bounding box center [721, 265] width 413 height 32
type input "לקוח"
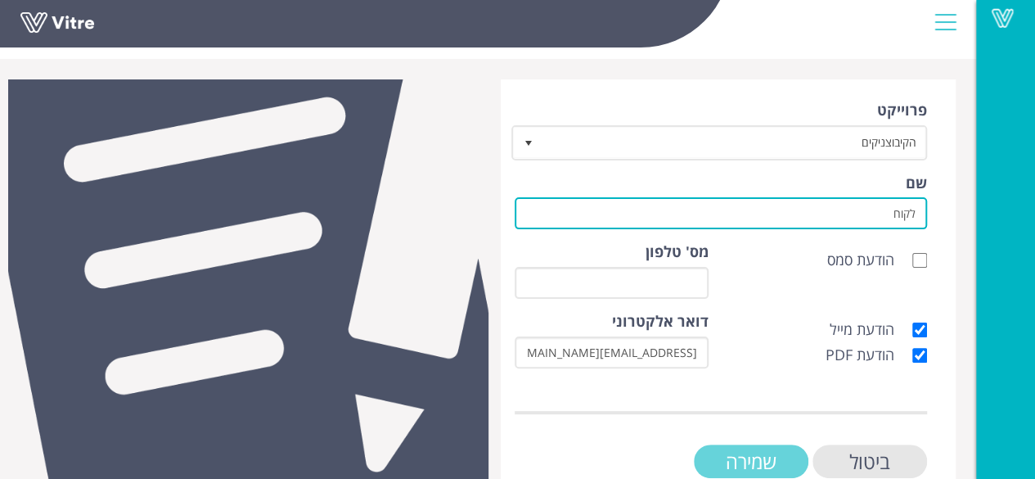
scroll to position [92, 0]
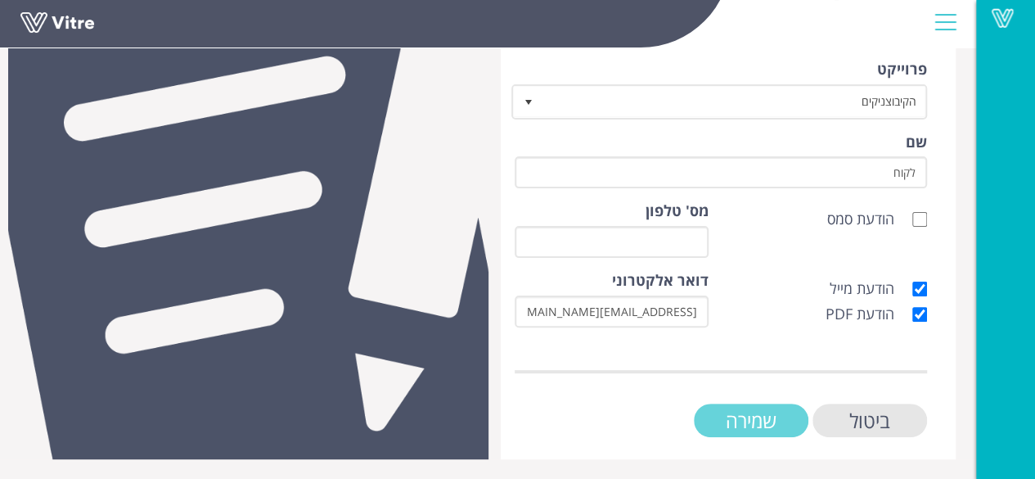
click at [769, 420] on input "שמירה" at bounding box center [751, 420] width 115 height 34
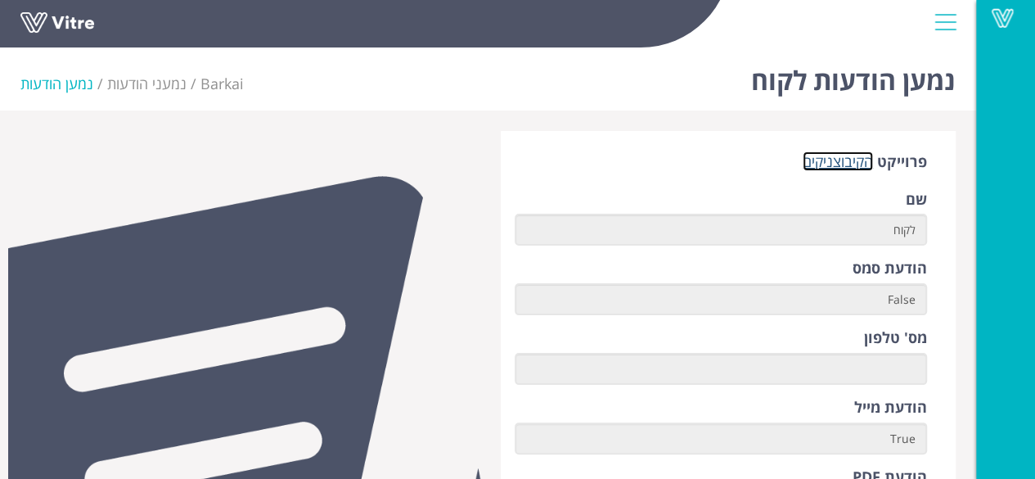
click at [841, 160] on link "הקיבוצניקים" at bounding box center [837, 161] width 70 height 20
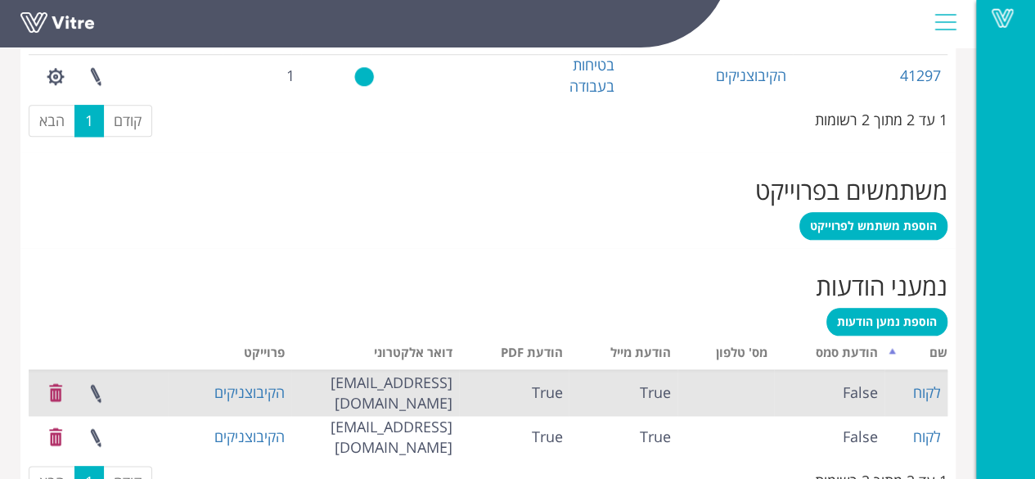
scroll to position [867, 0]
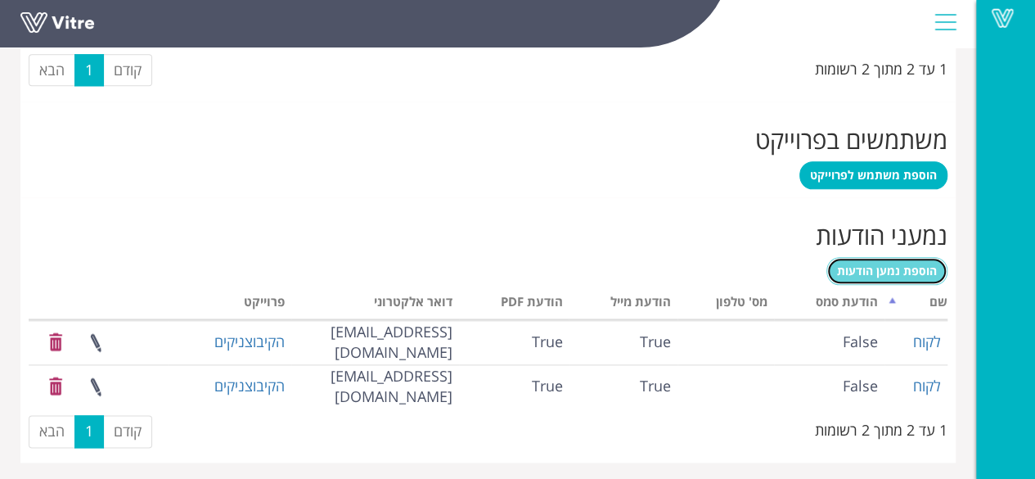
click at [916, 263] on span "הוספת נמען הודעות" at bounding box center [887, 271] width 100 height 16
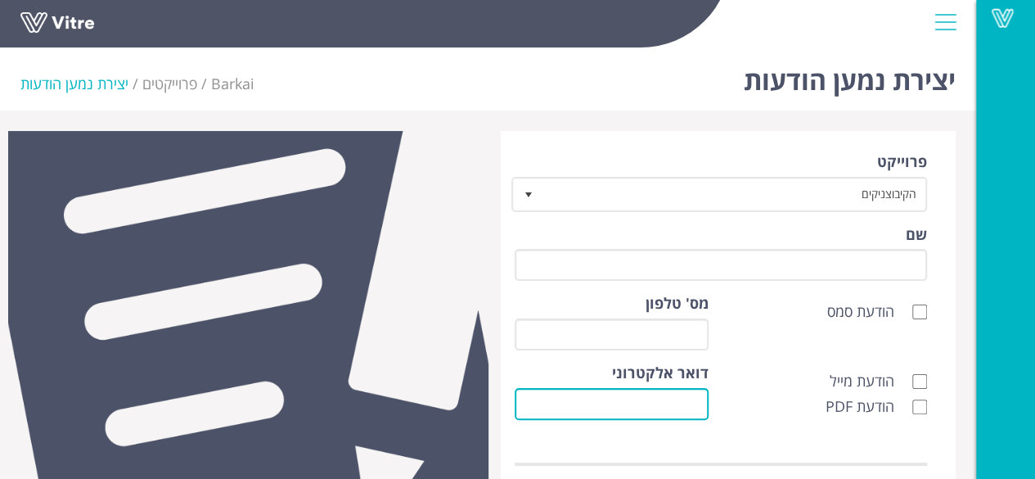
paste input "[EMAIL_ADDRESS][DOMAIN_NAME]"
type input "[EMAIL_ADDRESS][DOMAIN_NAME]"
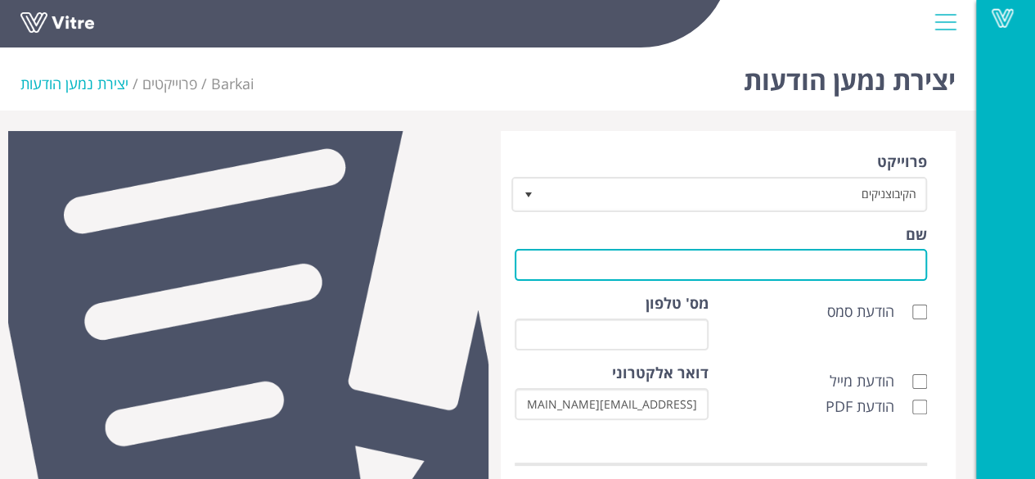
click at [821, 258] on input "שם" at bounding box center [721, 265] width 413 height 32
type input "לקוח"
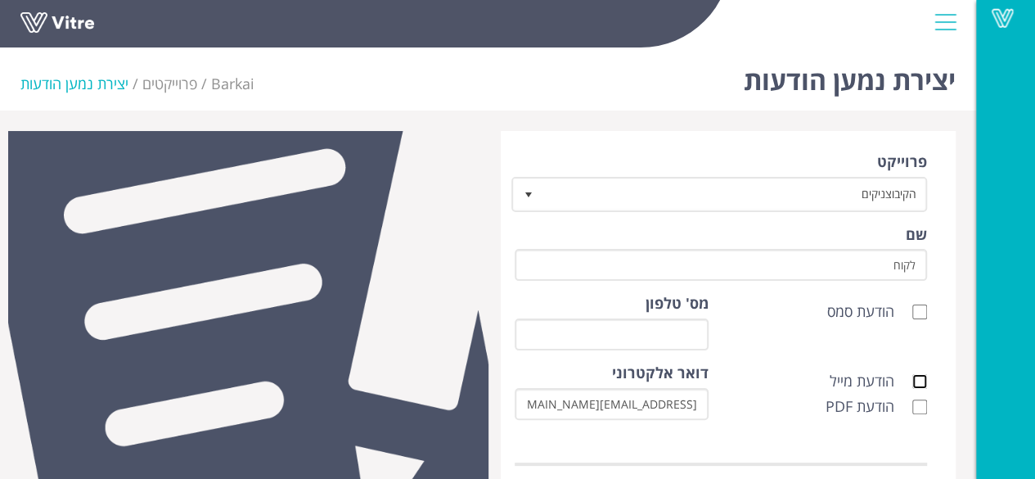
click at [922, 385] on input "הודעת מייל" at bounding box center [919, 381] width 15 height 15
checkbox input "true"
click at [918, 402] on label "הודעת PDF" at bounding box center [875, 406] width 101 height 21
click at [918, 404] on input "הודעת PDF" at bounding box center [919, 406] width 15 height 15
checkbox input "true"
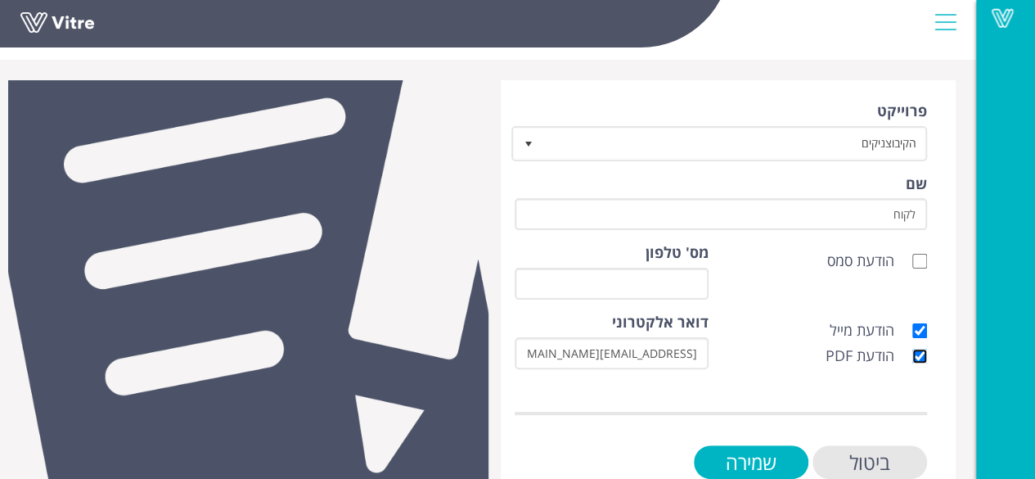
scroll to position [92, 0]
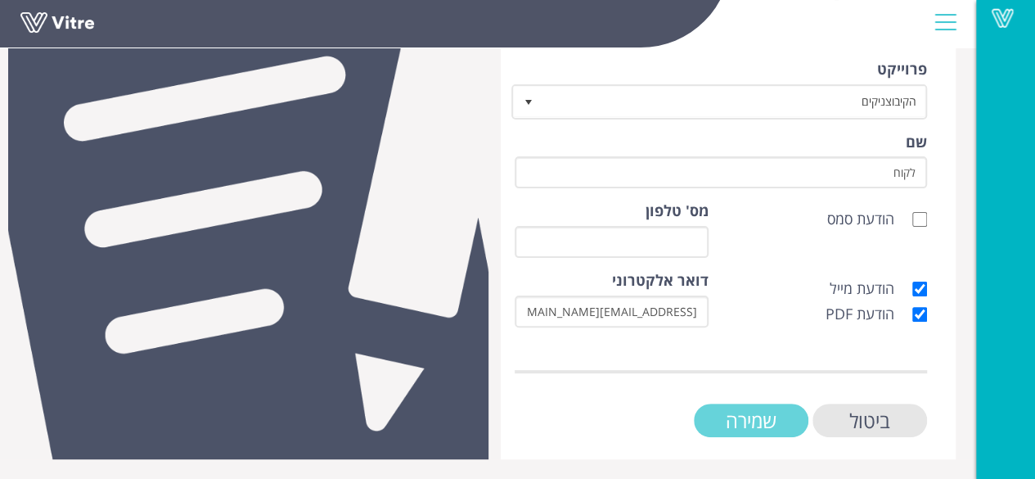
click at [723, 412] on input "שמירה" at bounding box center [751, 420] width 115 height 34
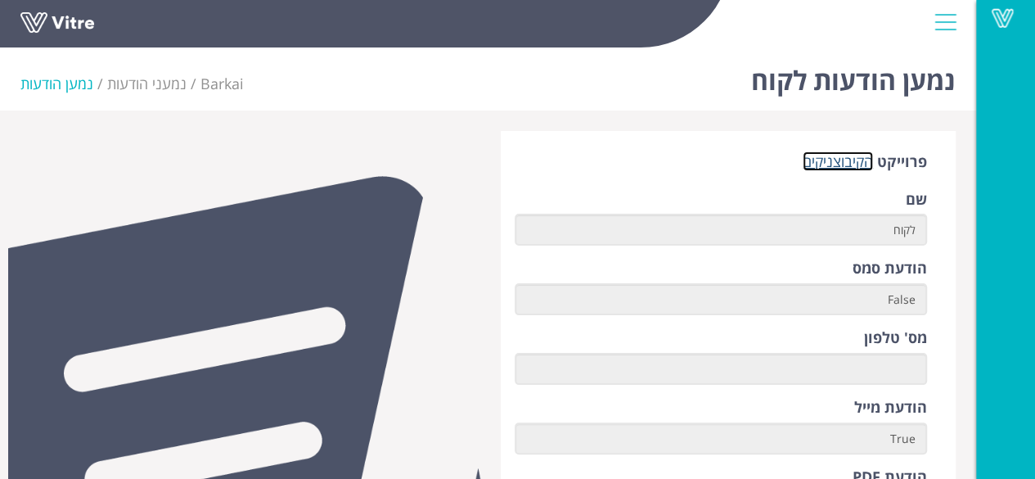
click at [851, 163] on link "הקיבוצניקים" at bounding box center [837, 161] width 70 height 20
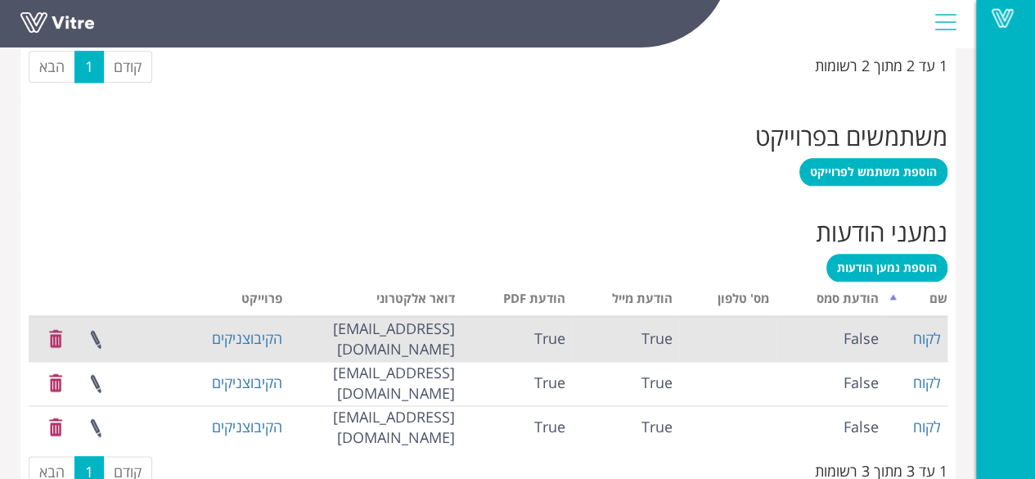
scroll to position [911, 0]
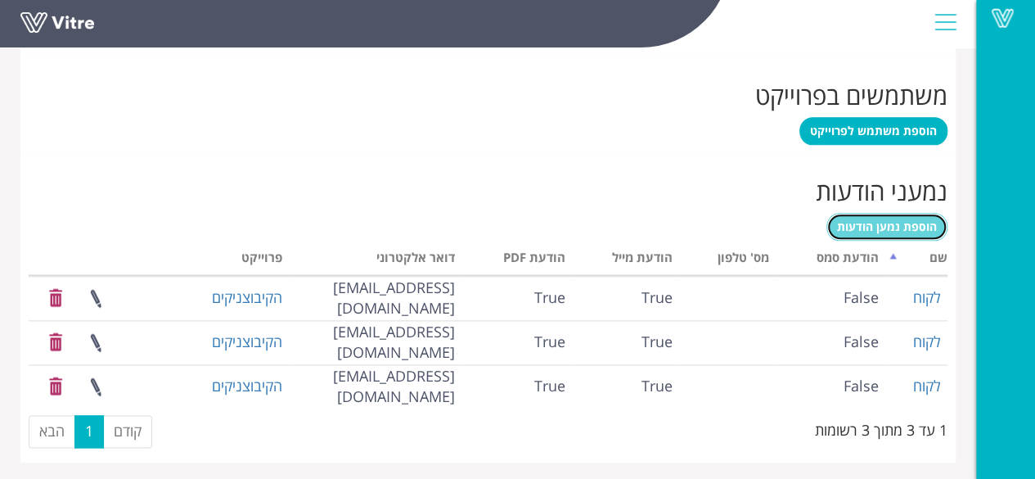
drag, startPoint x: 916, startPoint y: 222, endPoint x: 907, endPoint y: 230, distance: 12.2
click at [916, 222] on span "הוספת נמען הודעות" at bounding box center [887, 226] width 100 height 16
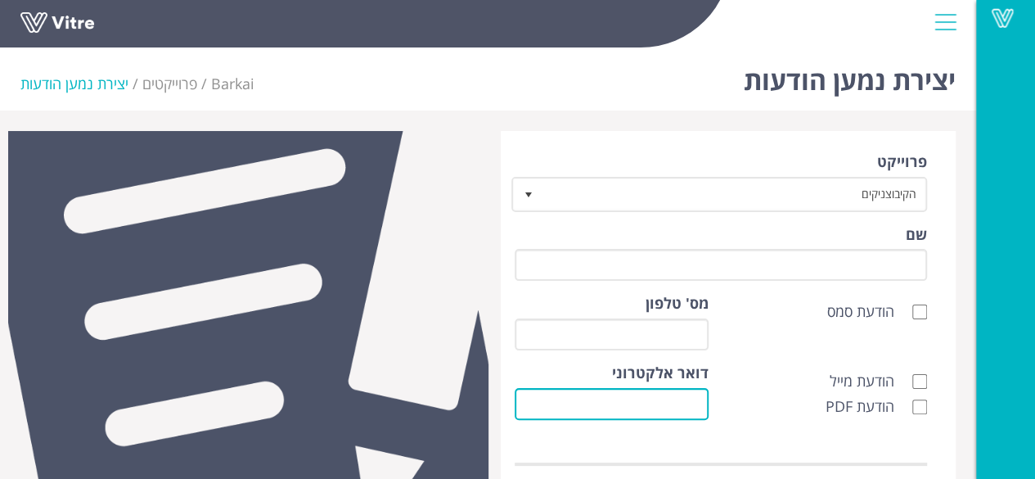
click at [699, 401] on input "דואר אלקטרוני" at bounding box center [612, 404] width 194 height 32
paste input "racheli@hkt.co.il"
type input "racheli@hkt.co.il"
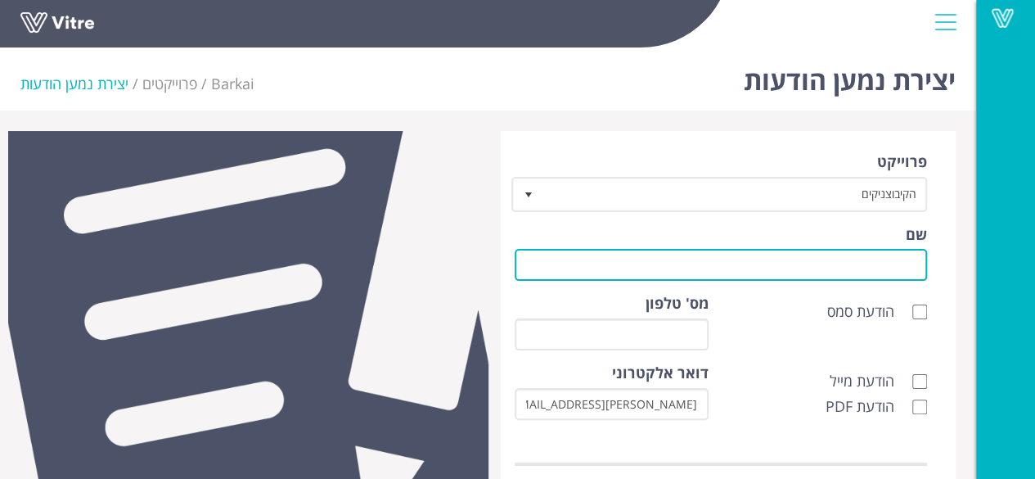
click at [893, 254] on input "שם" at bounding box center [721, 265] width 413 height 32
type input "לקוח"
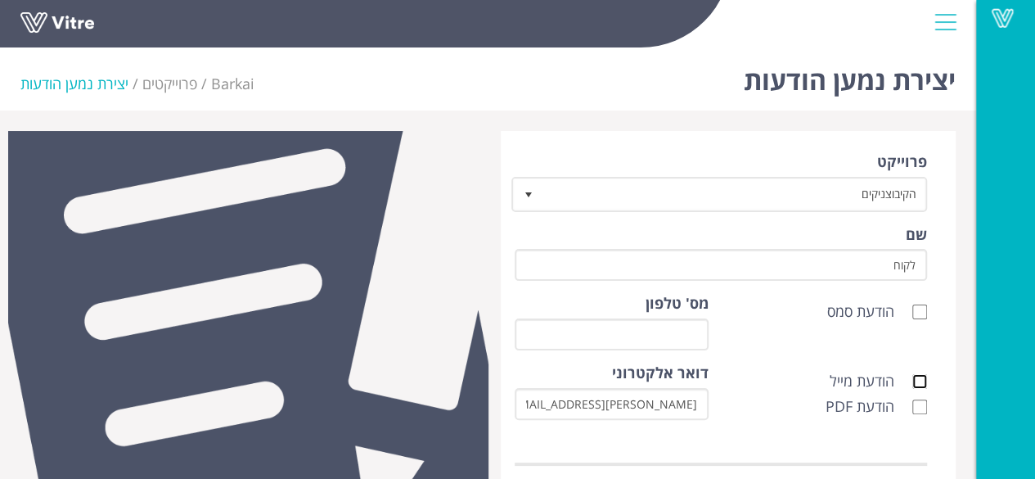
drag, startPoint x: 919, startPoint y: 375, endPoint x: 911, endPoint y: 398, distance: 23.6
click at [918, 380] on input "הודעת מייל" at bounding box center [919, 381] width 15 height 15
checkbox input "true"
click at [919, 405] on input "הודעת PDF" at bounding box center [919, 406] width 15 height 15
checkbox input "true"
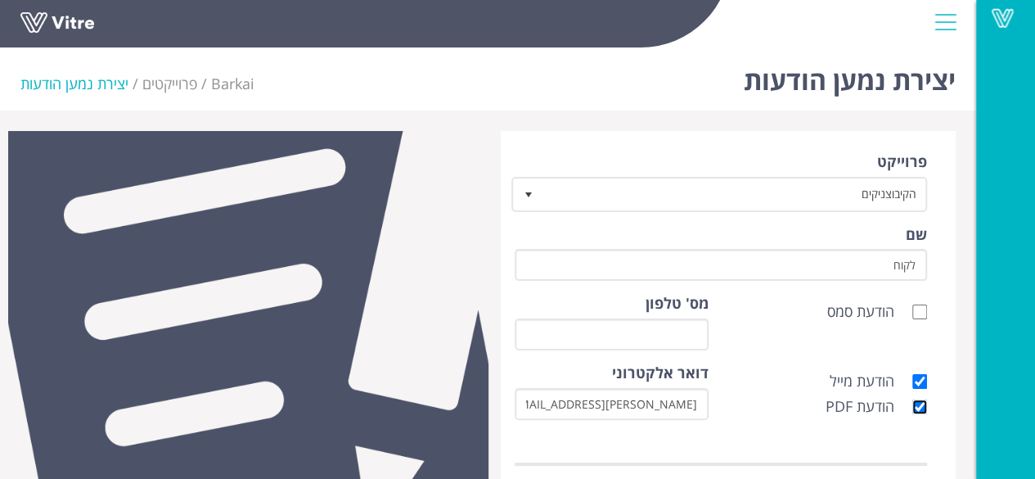
scroll to position [92, 0]
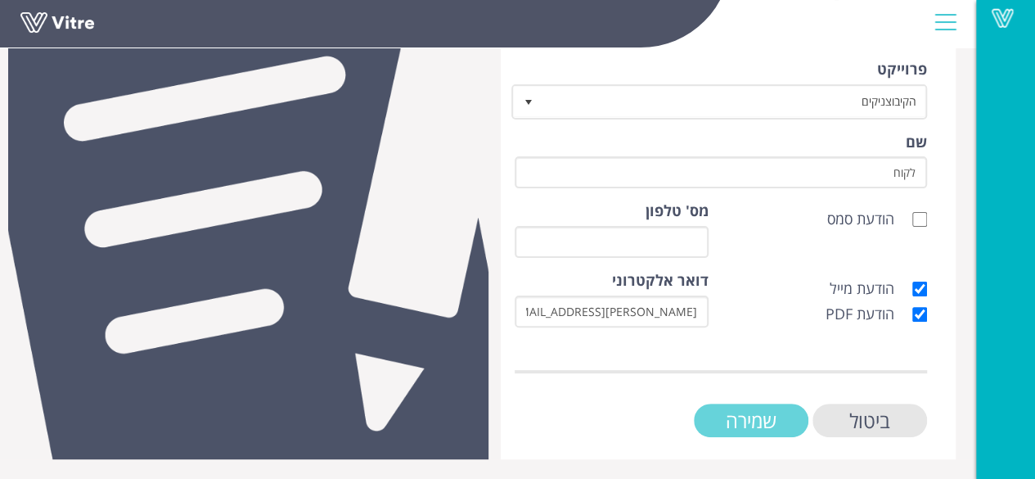
click at [767, 421] on input "שמירה" at bounding box center [751, 420] width 115 height 34
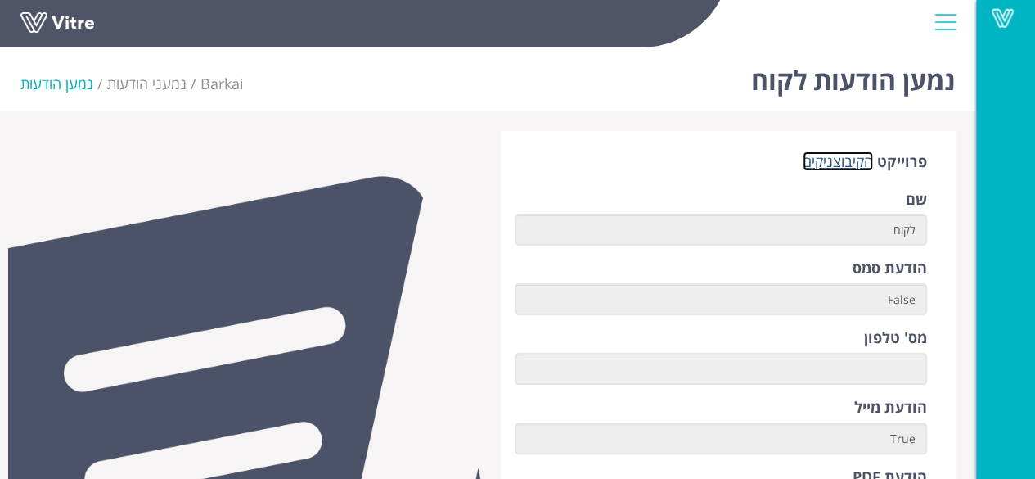
click at [829, 163] on link "הקיבוצניקים" at bounding box center [837, 161] width 70 height 20
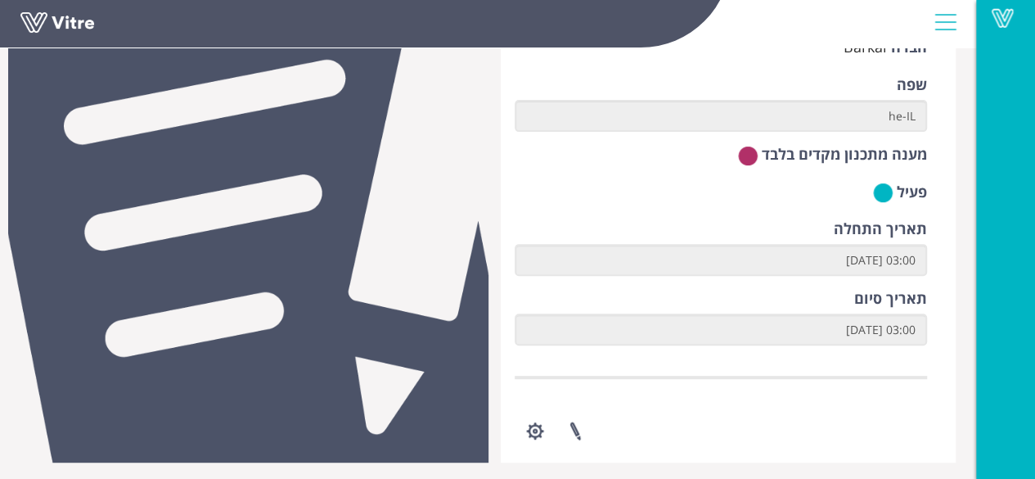
scroll to position [245, 0]
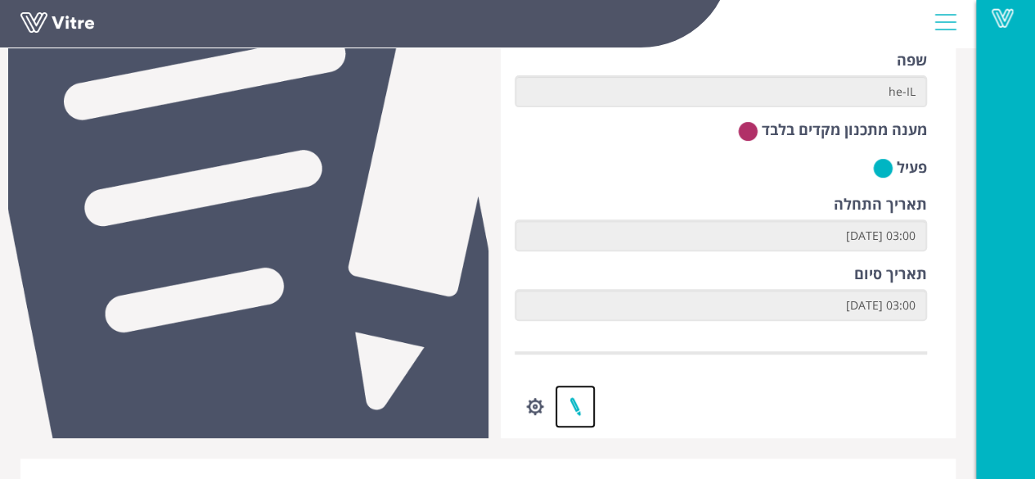
click at [578, 402] on link at bounding box center [575, 405] width 41 height 43
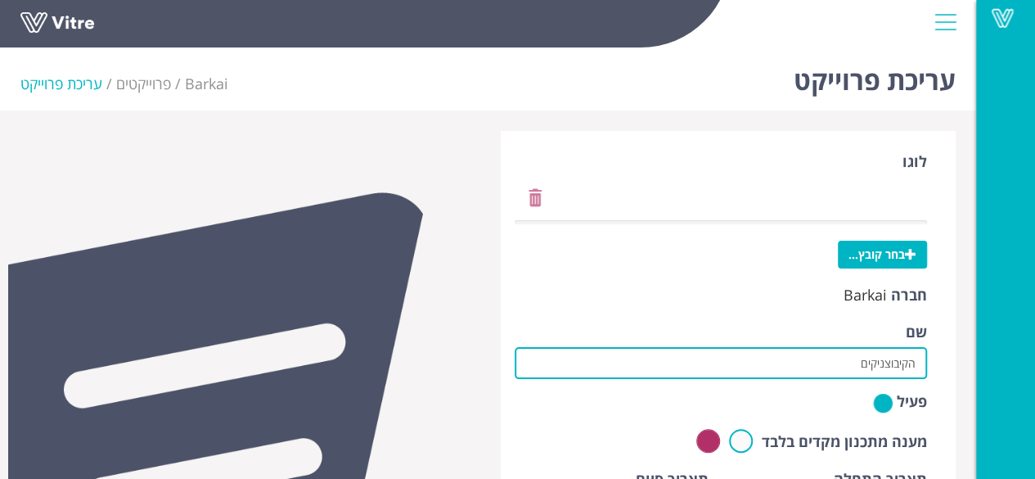
click at [852, 368] on input "הקיבוצניקים" at bounding box center [721, 363] width 413 height 32
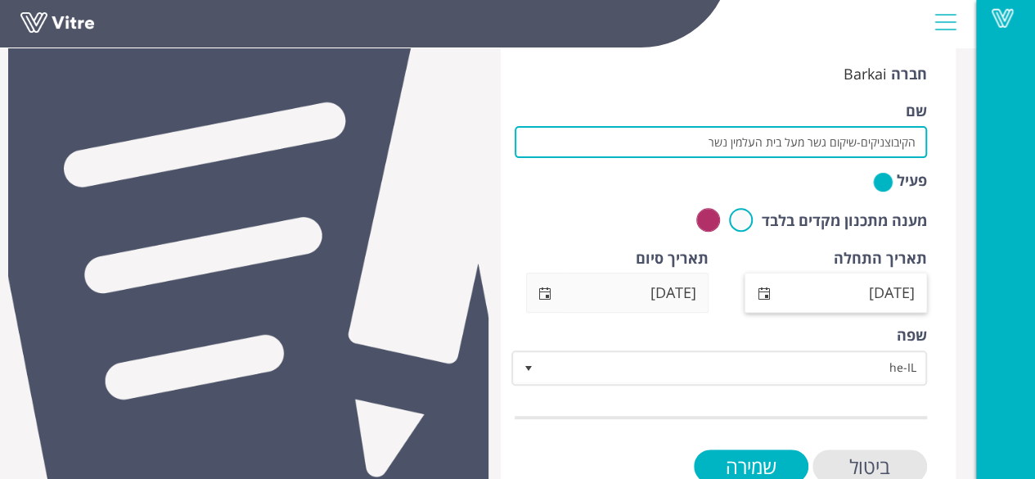
scroll to position [265, 0]
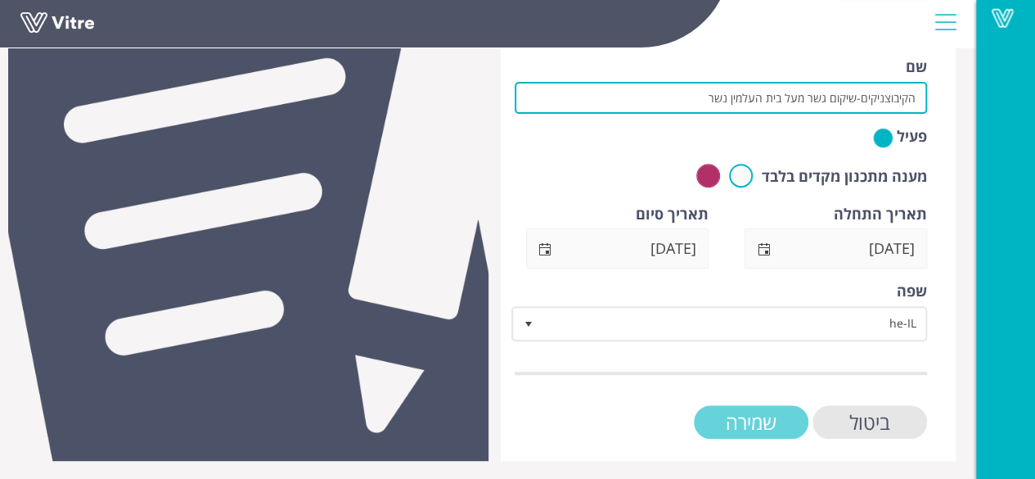
type input "הקיבוצניקים-שיקום גשר מעל בית העלמין נשר"
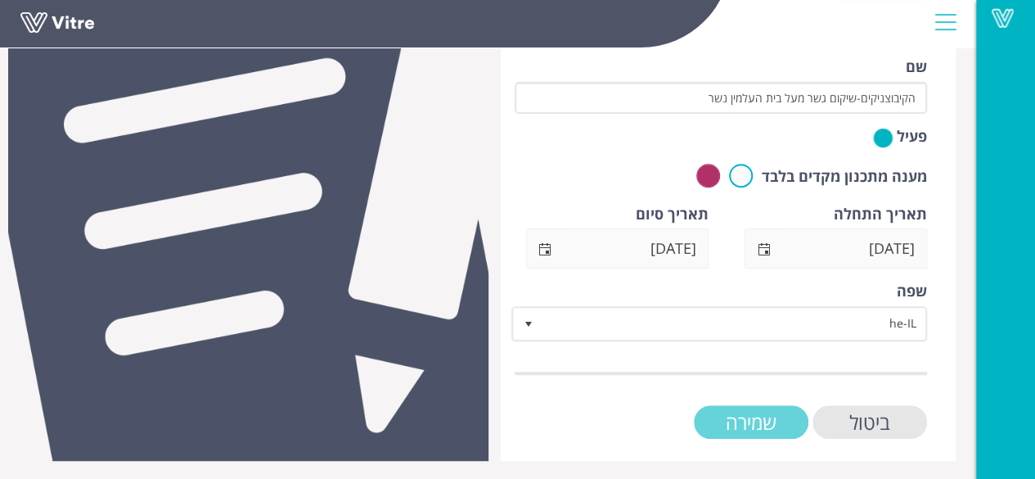
click at [769, 419] on input "שמירה" at bounding box center [751, 422] width 115 height 34
